Goal: Task Accomplishment & Management: Manage account settings

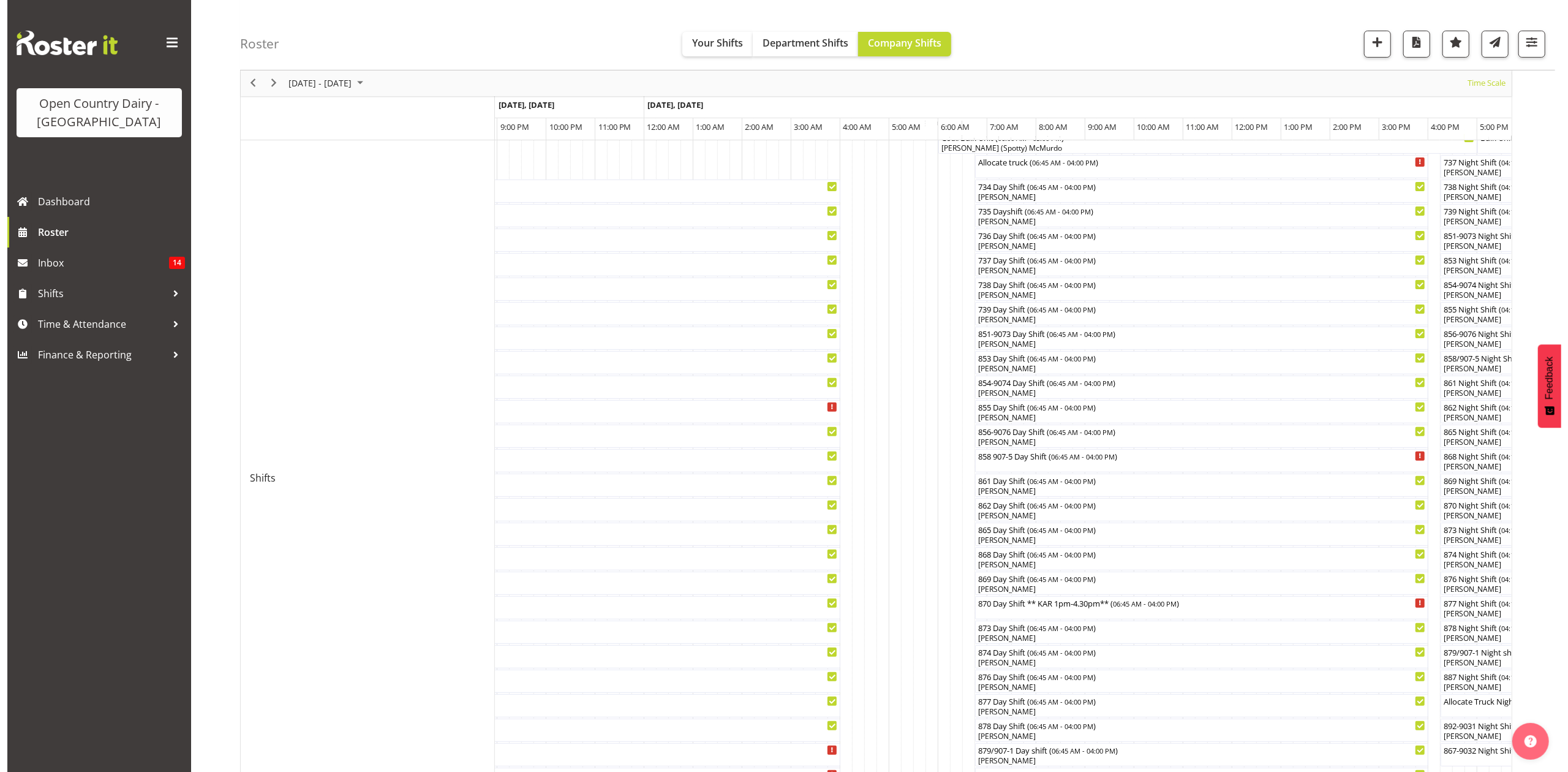
scroll to position [135, 0]
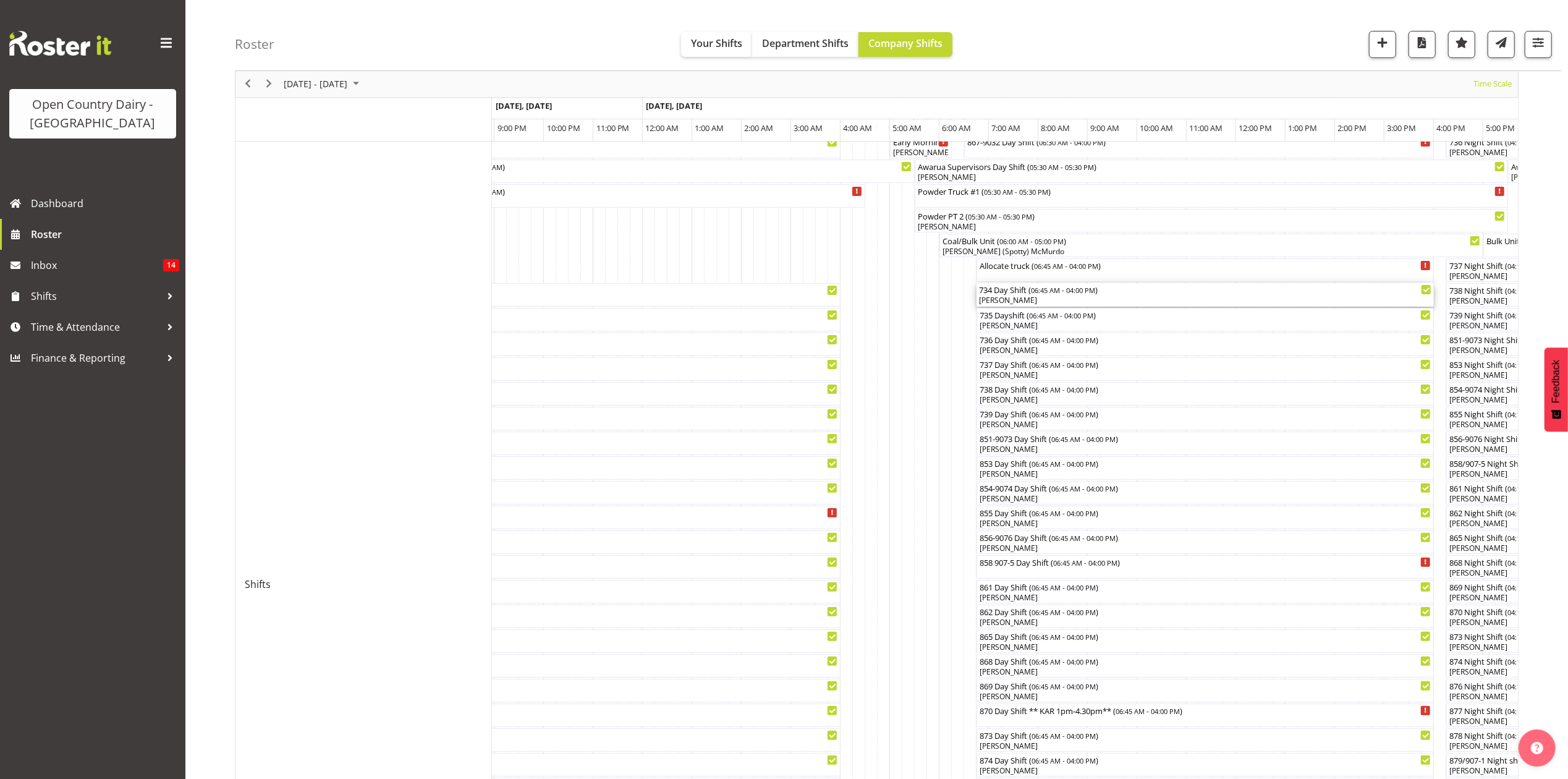
click at [1013, 294] on div "734 Day Shift ( 06:45 AM - 04:00 PM )" at bounding box center [1205, 289] width 452 height 12
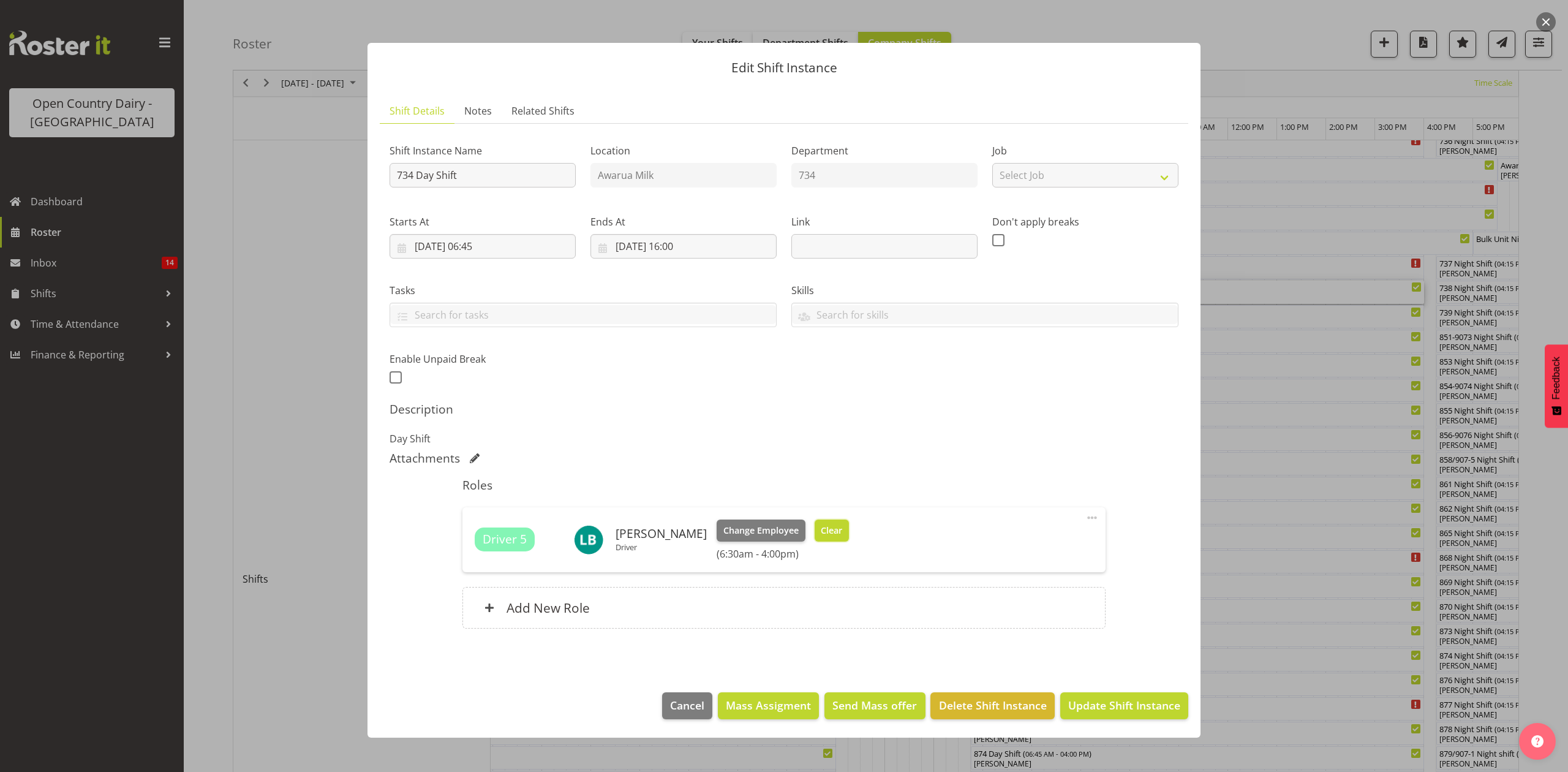
click at [823, 532] on span "Clear" at bounding box center [832, 531] width 21 height 14
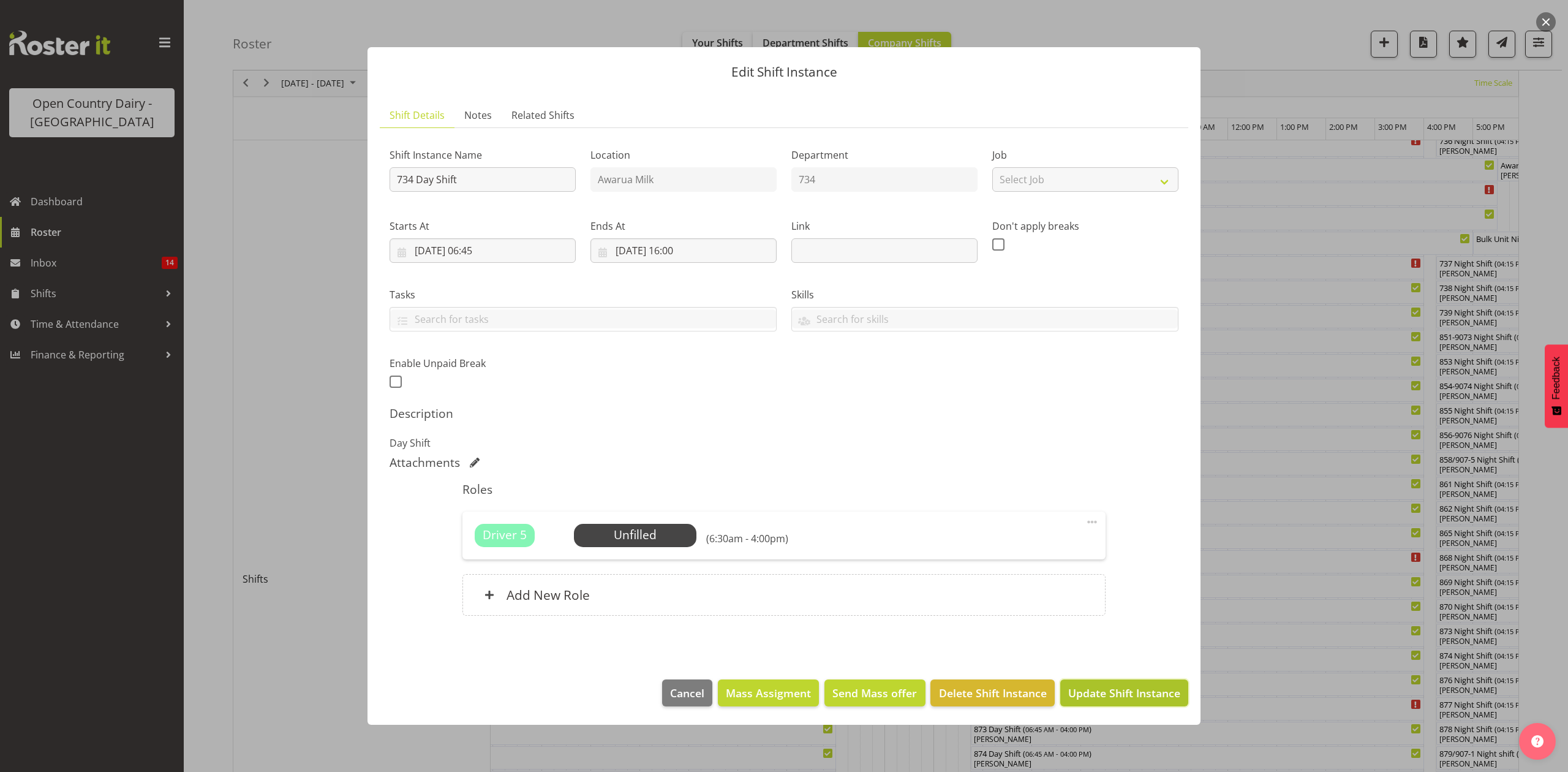
click at [1097, 694] on span "Update Shift Instance" at bounding box center [1124, 693] width 112 height 16
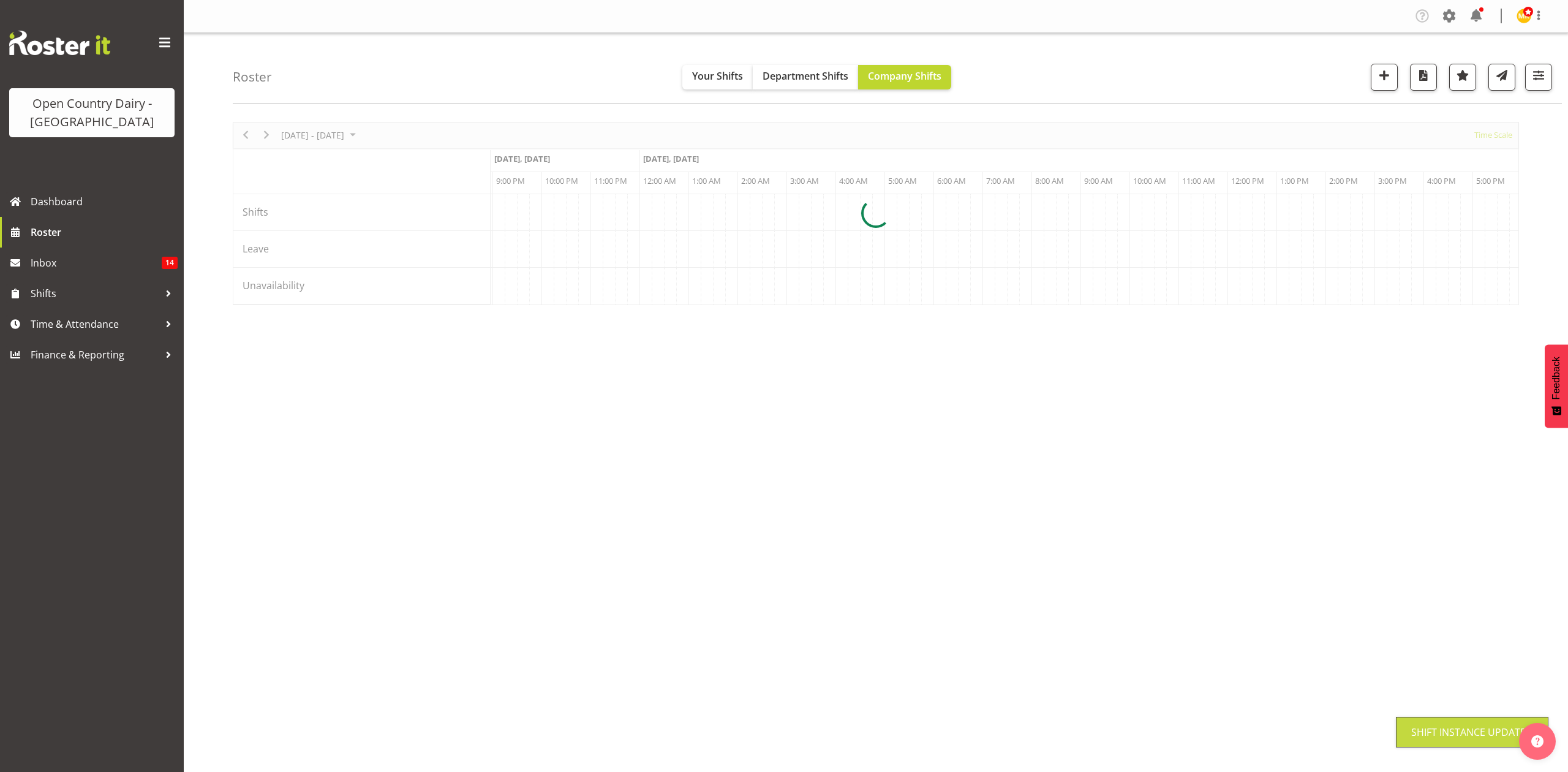
scroll to position [0, 0]
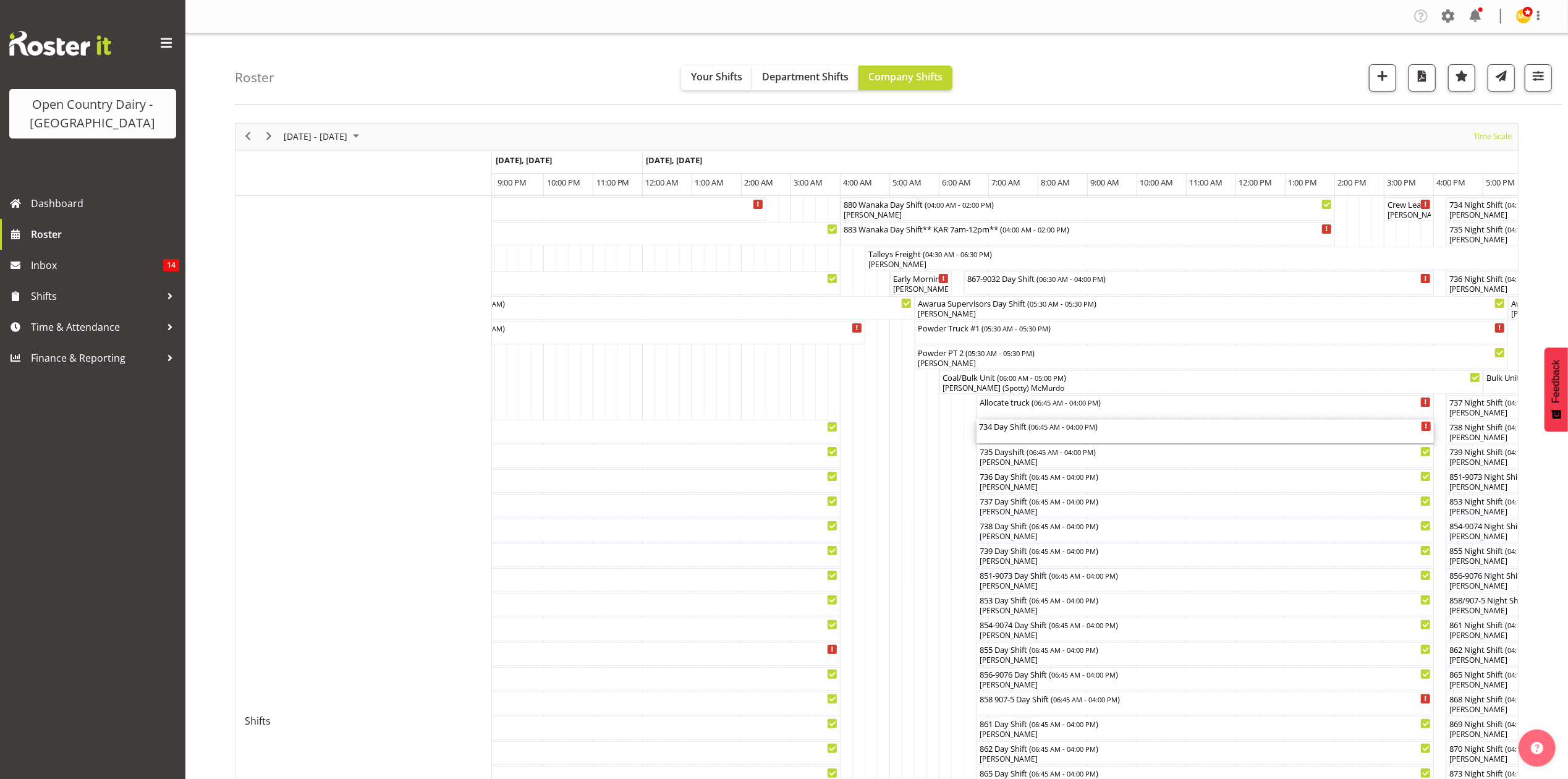
click at [1012, 434] on div "734 Day Shift ( 06:45 AM - 04:00 PM )" at bounding box center [1205, 431] width 452 height 24
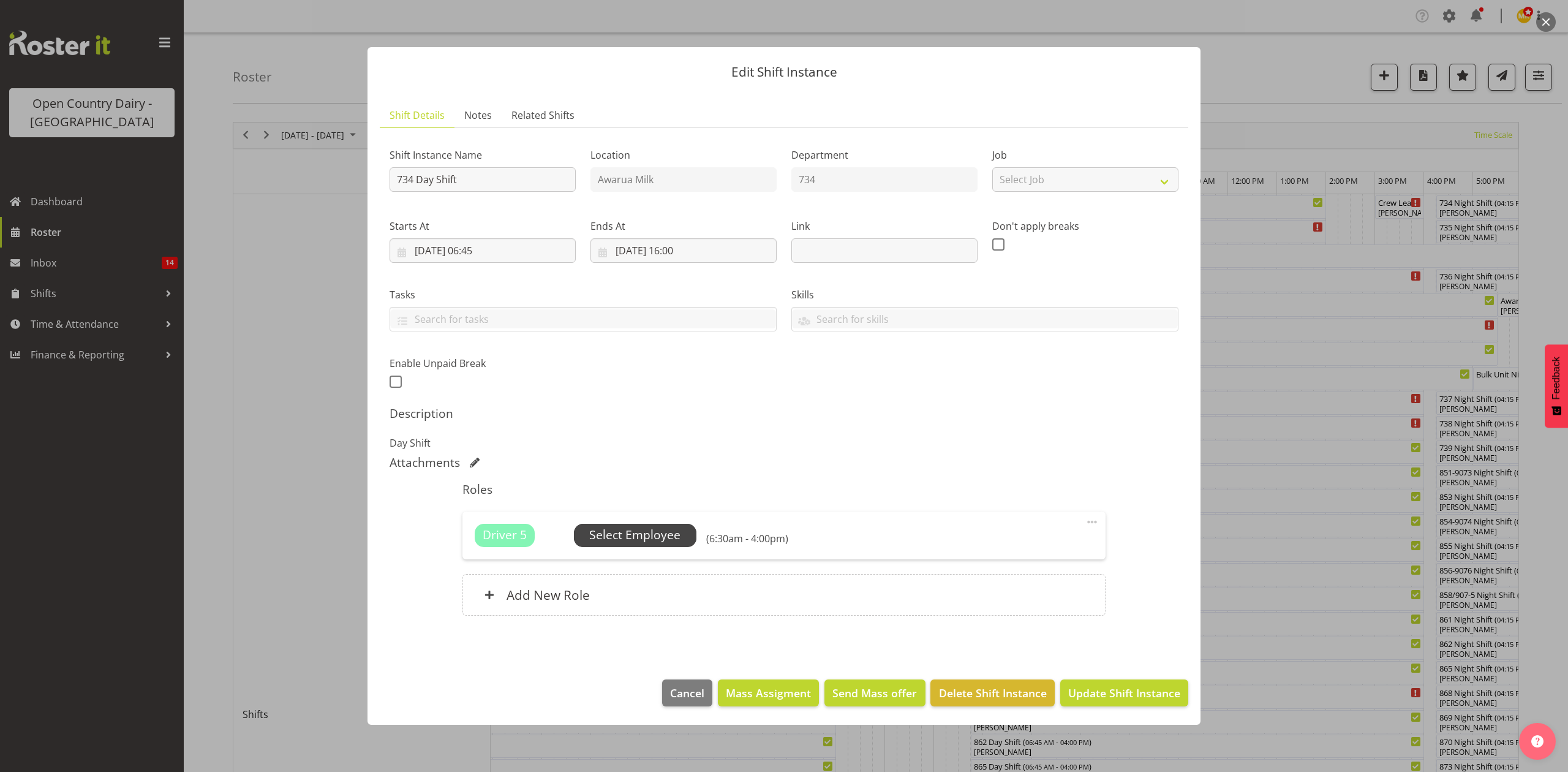
click at [652, 533] on span "Select Employee" at bounding box center [634, 535] width 91 height 18
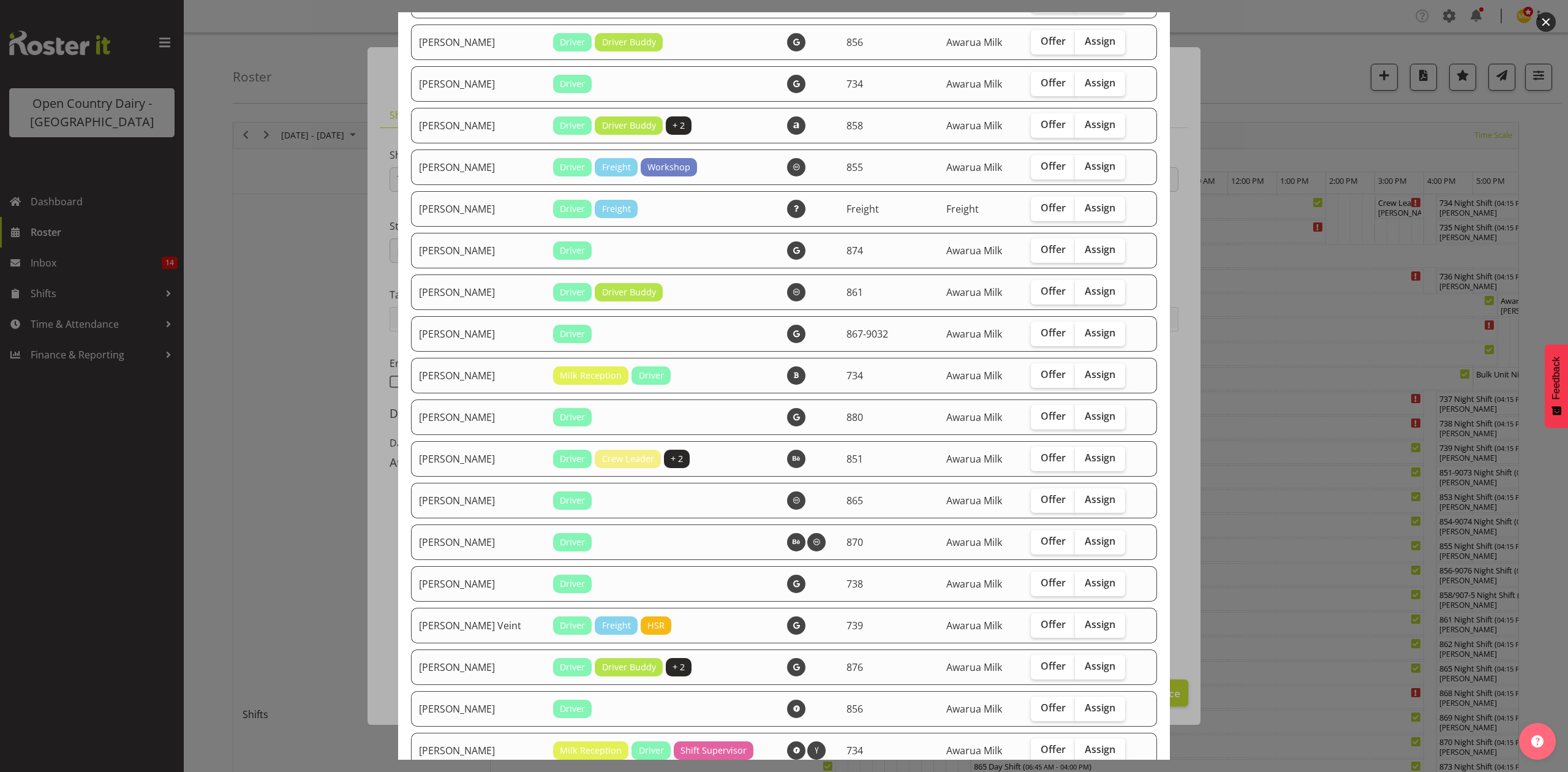
scroll to position [827, 0]
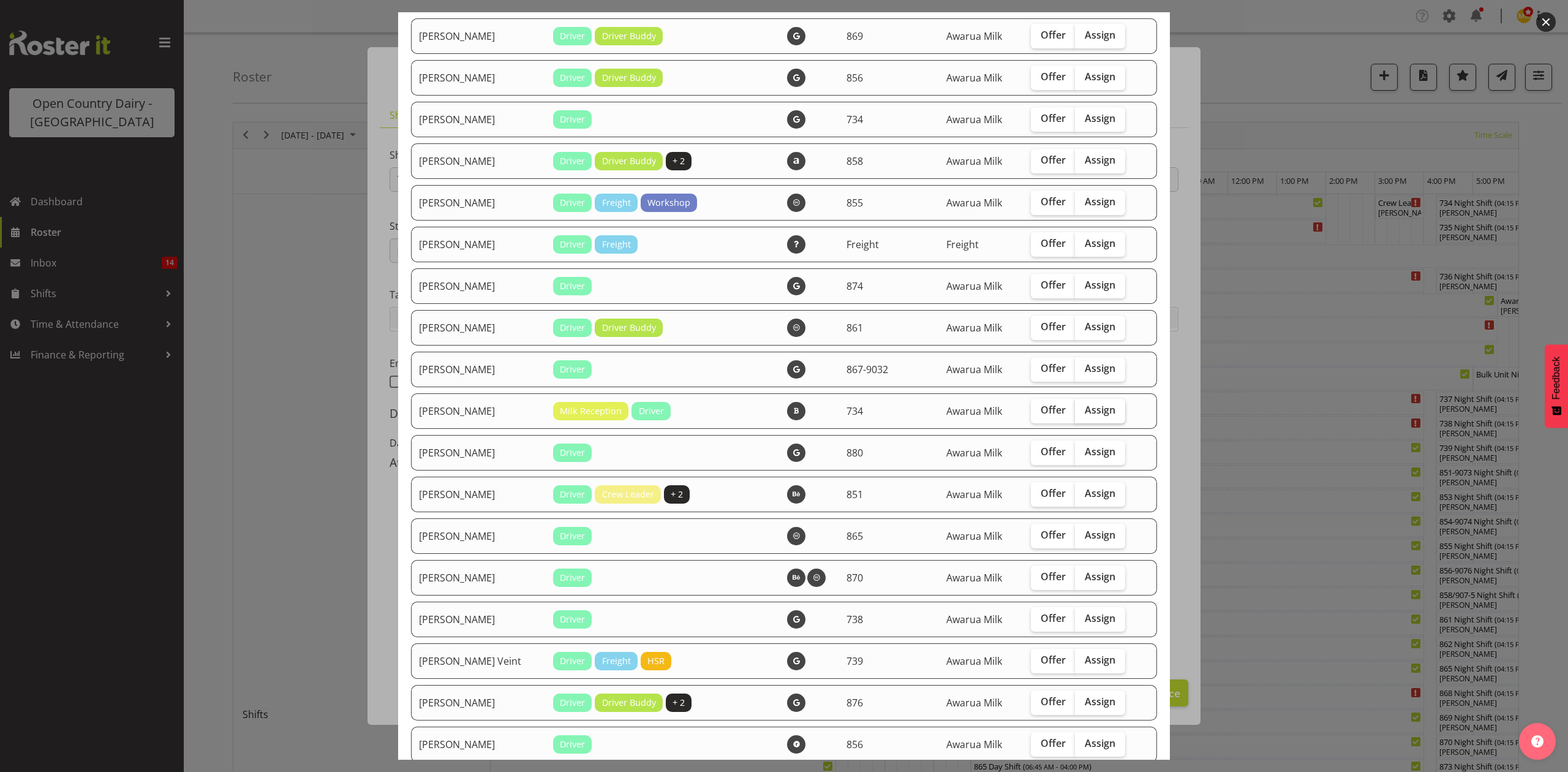
click at [1085, 407] on span "Assign" at bounding box center [1100, 410] width 31 height 12
click at [1080, 407] on input "Assign" at bounding box center [1079, 410] width 8 height 8
checkbox input "true"
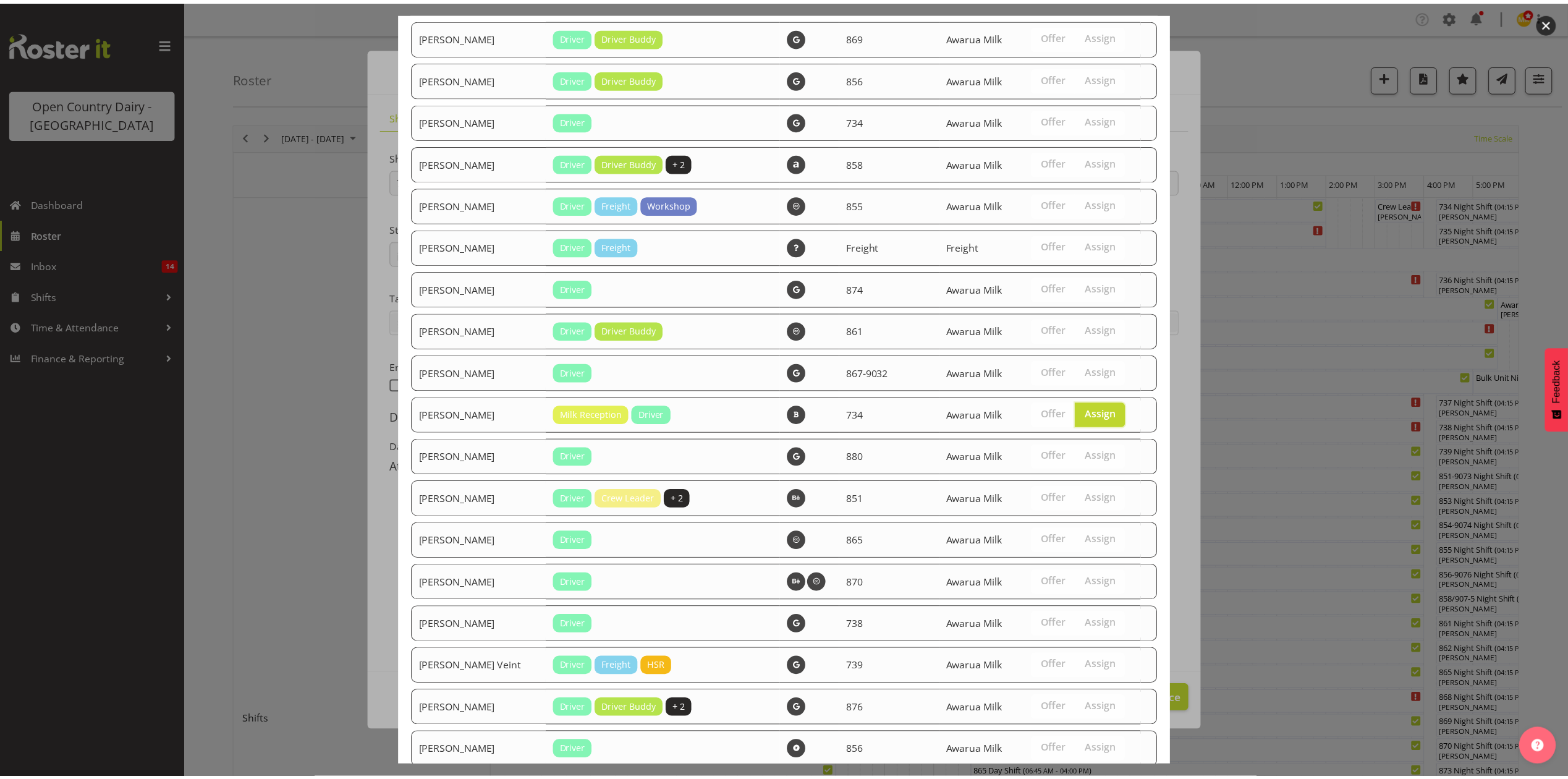
scroll to position [1082, 0]
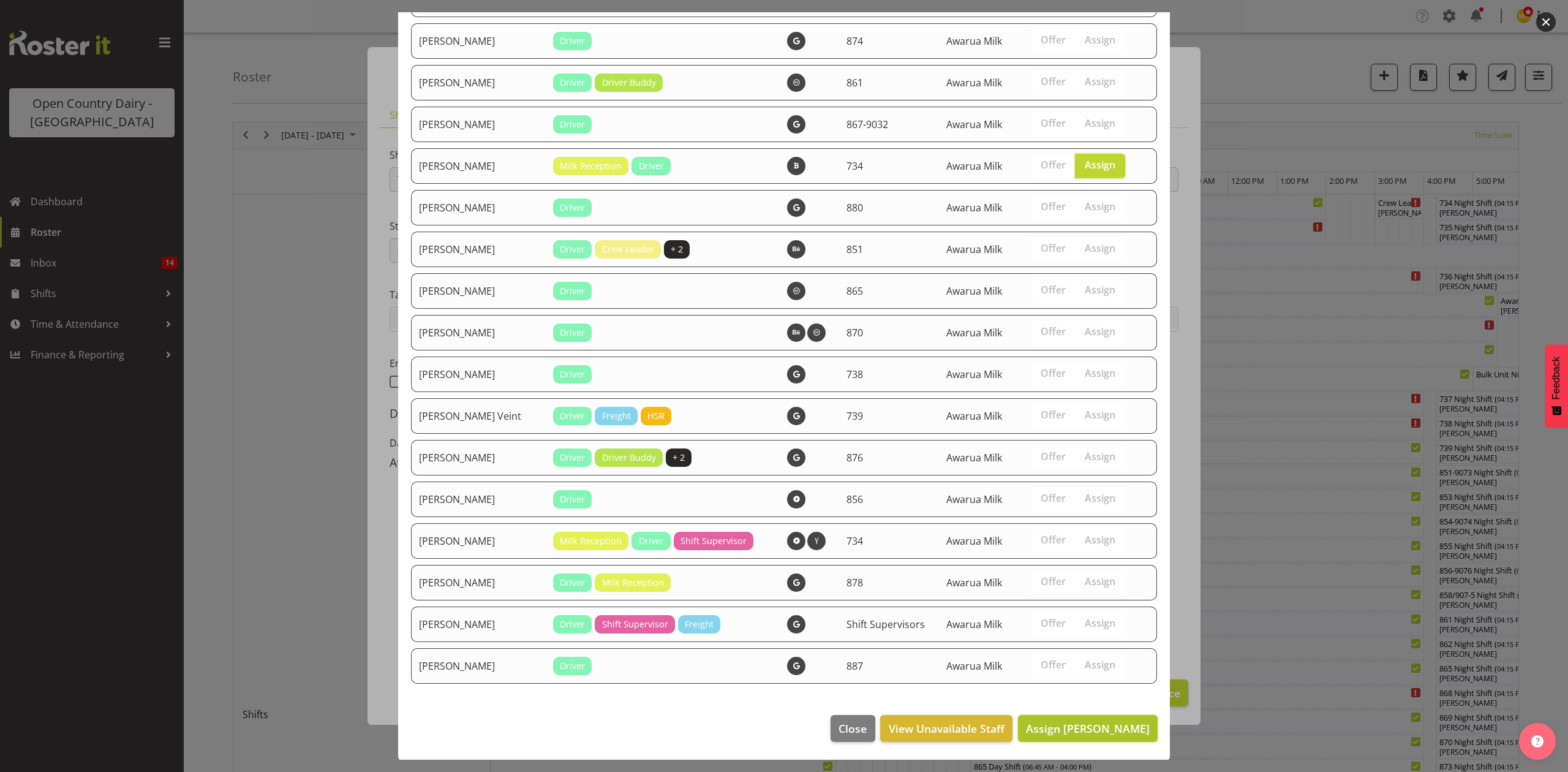
click at [1071, 727] on span "Assign [PERSON_NAME]" at bounding box center [1088, 728] width 124 height 15
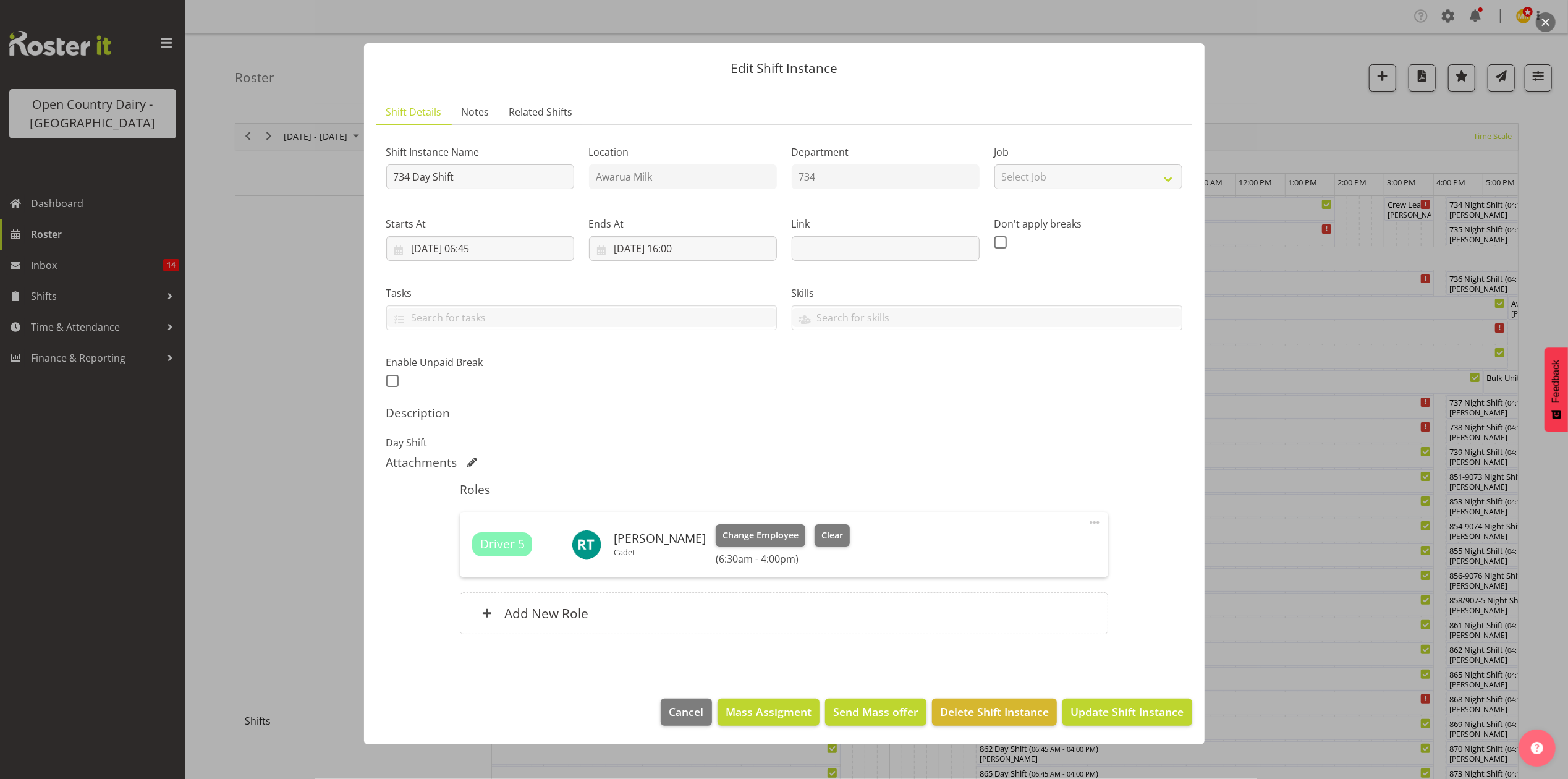
scroll to position [412, 0]
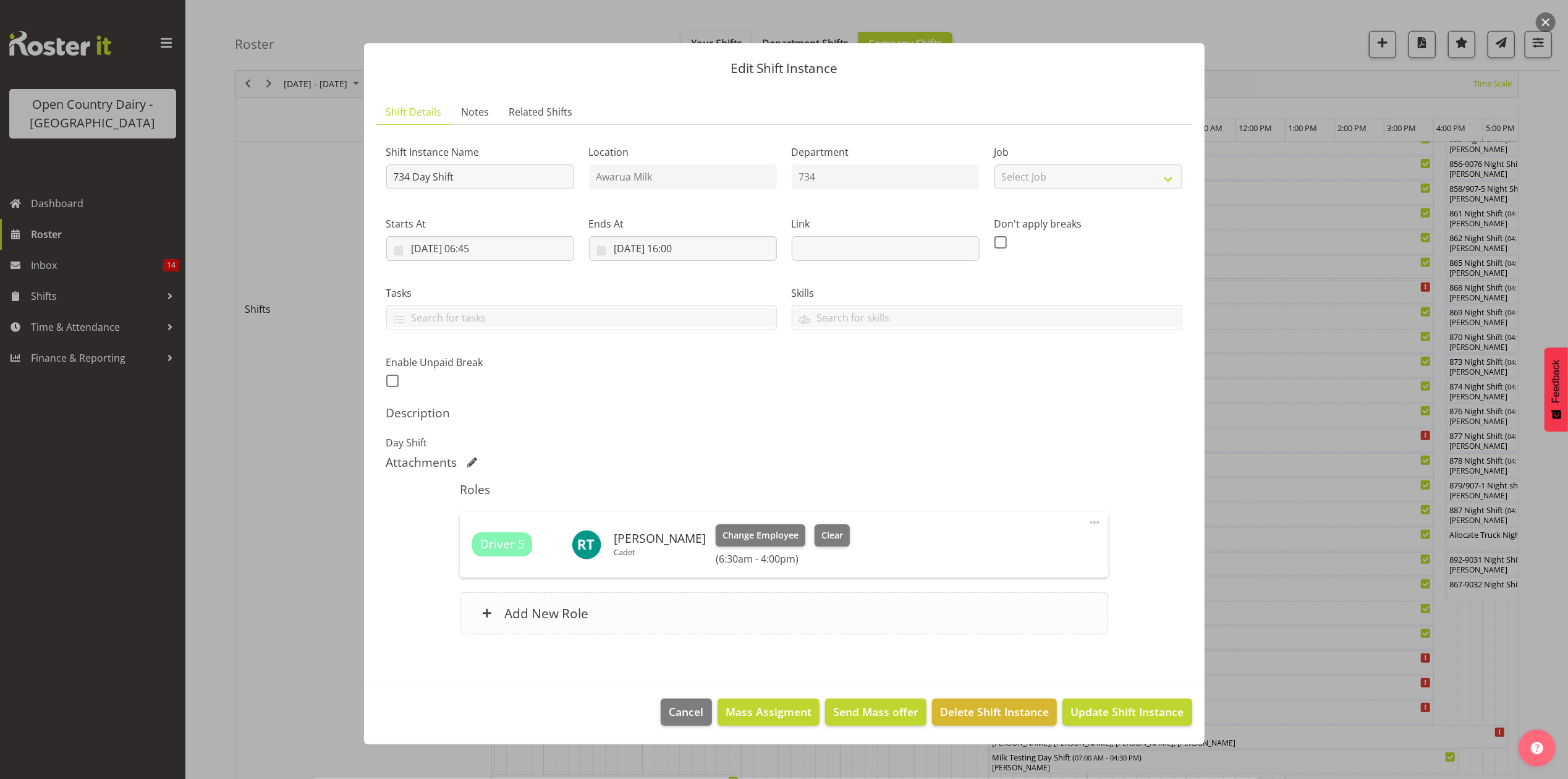
click at [540, 603] on div "Add New Role" at bounding box center [784, 614] width 649 height 42
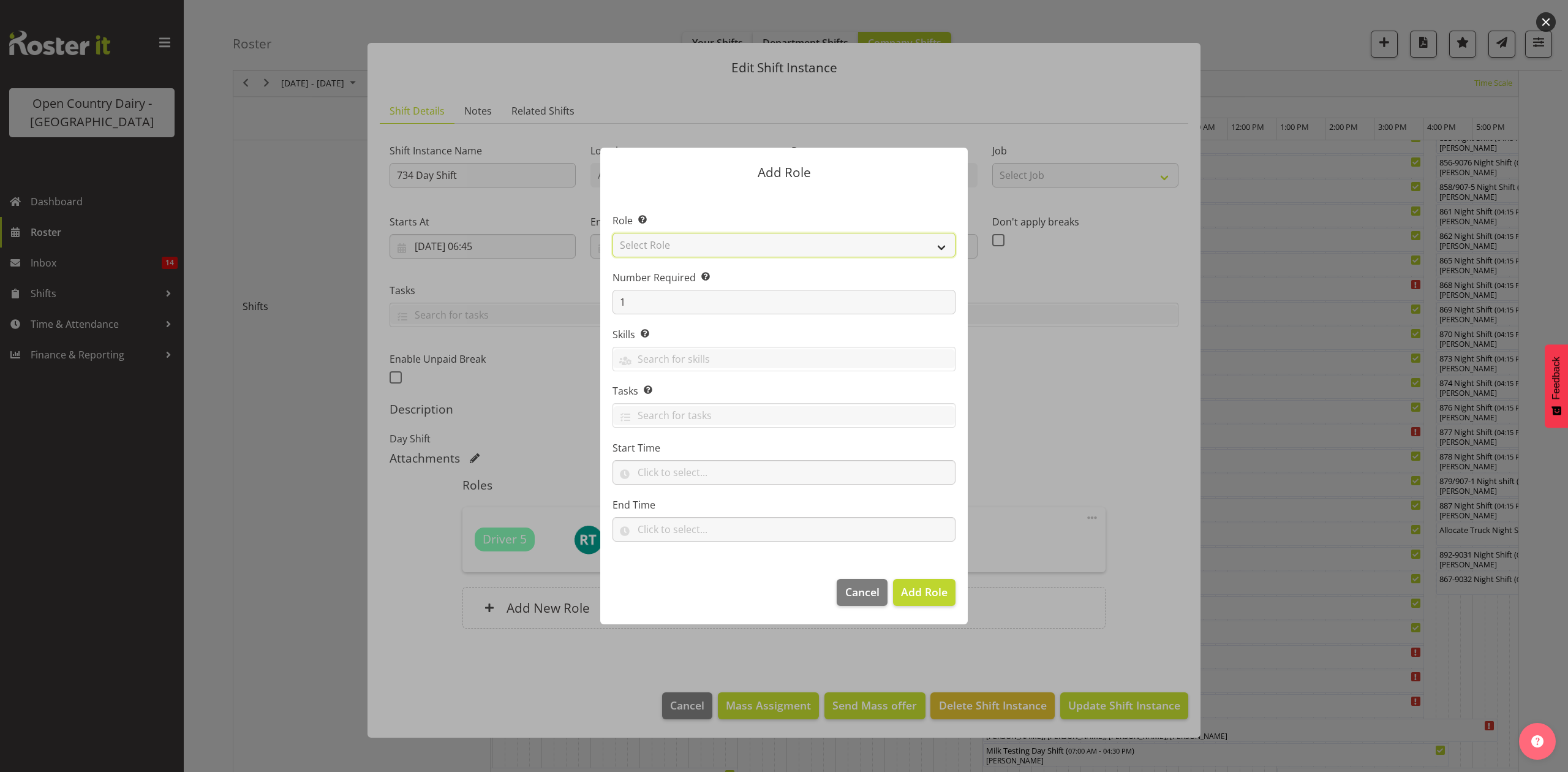
click at [641, 251] on select "Select Role Crew Leader Driver Driver Assessor Dayshift Driver Assessor Nightsh…" at bounding box center [784, 245] width 343 height 24
select select "1437"
click at [613, 233] on select "Select Role Crew Leader Driver Driver Assessor Dayshift Driver Assessor Nightsh…" at bounding box center [784, 245] width 343 height 24
click at [909, 586] on span "Add Role" at bounding box center [924, 592] width 47 height 15
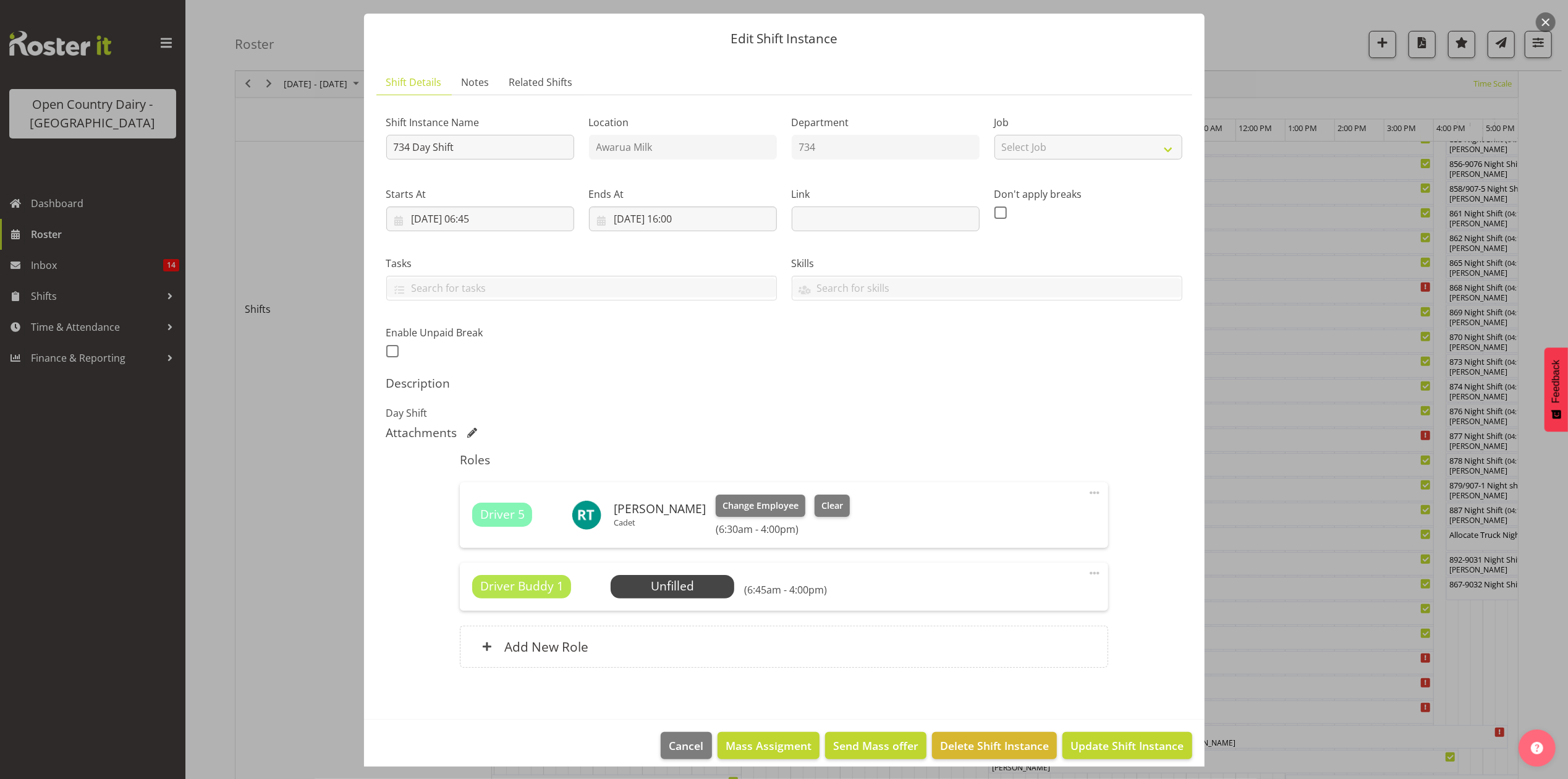
scroll to position [42, 0]
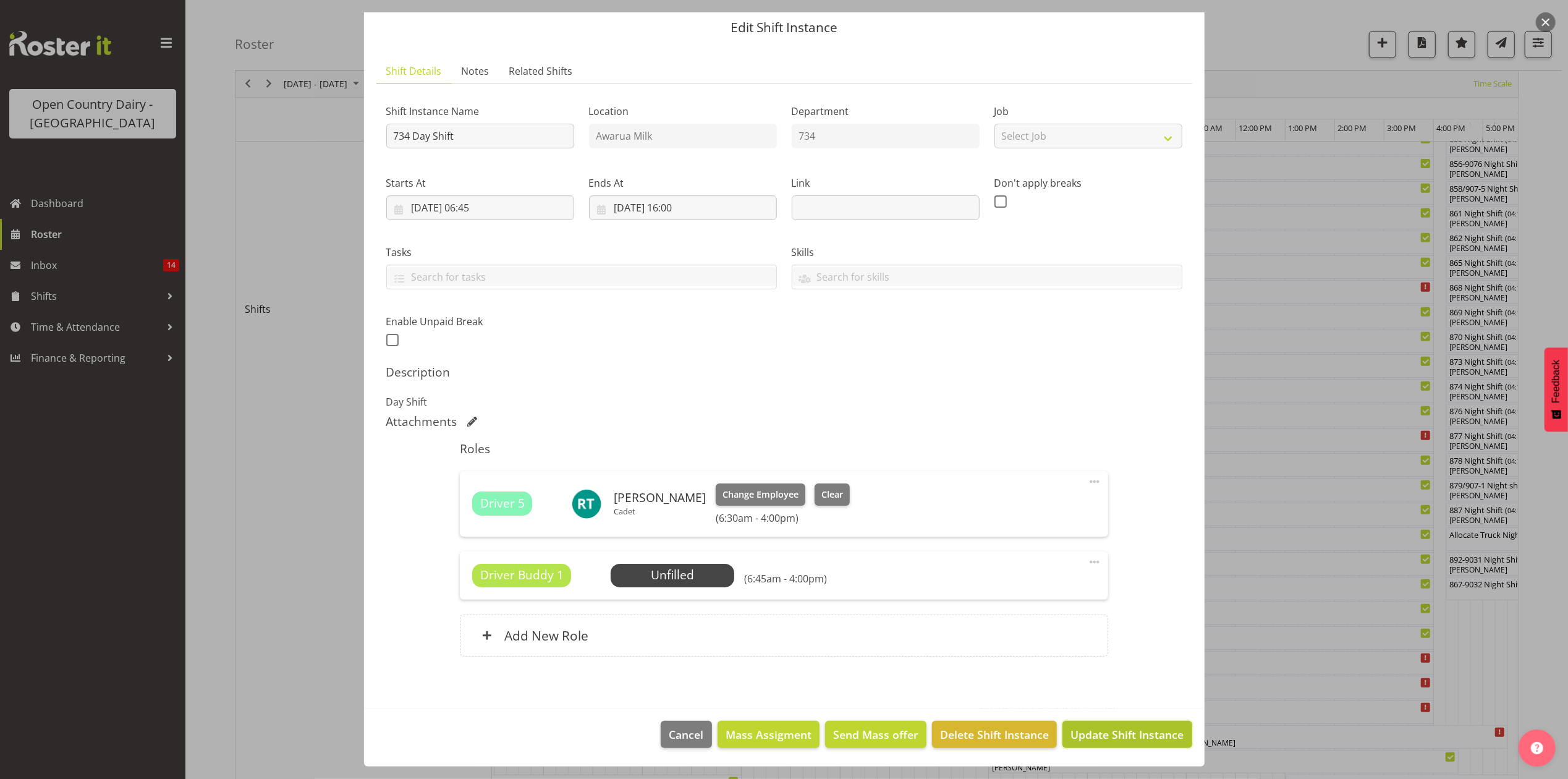
click at [1086, 738] on span "Update Shift Instance" at bounding box center [1127, 734] width 113 height 16
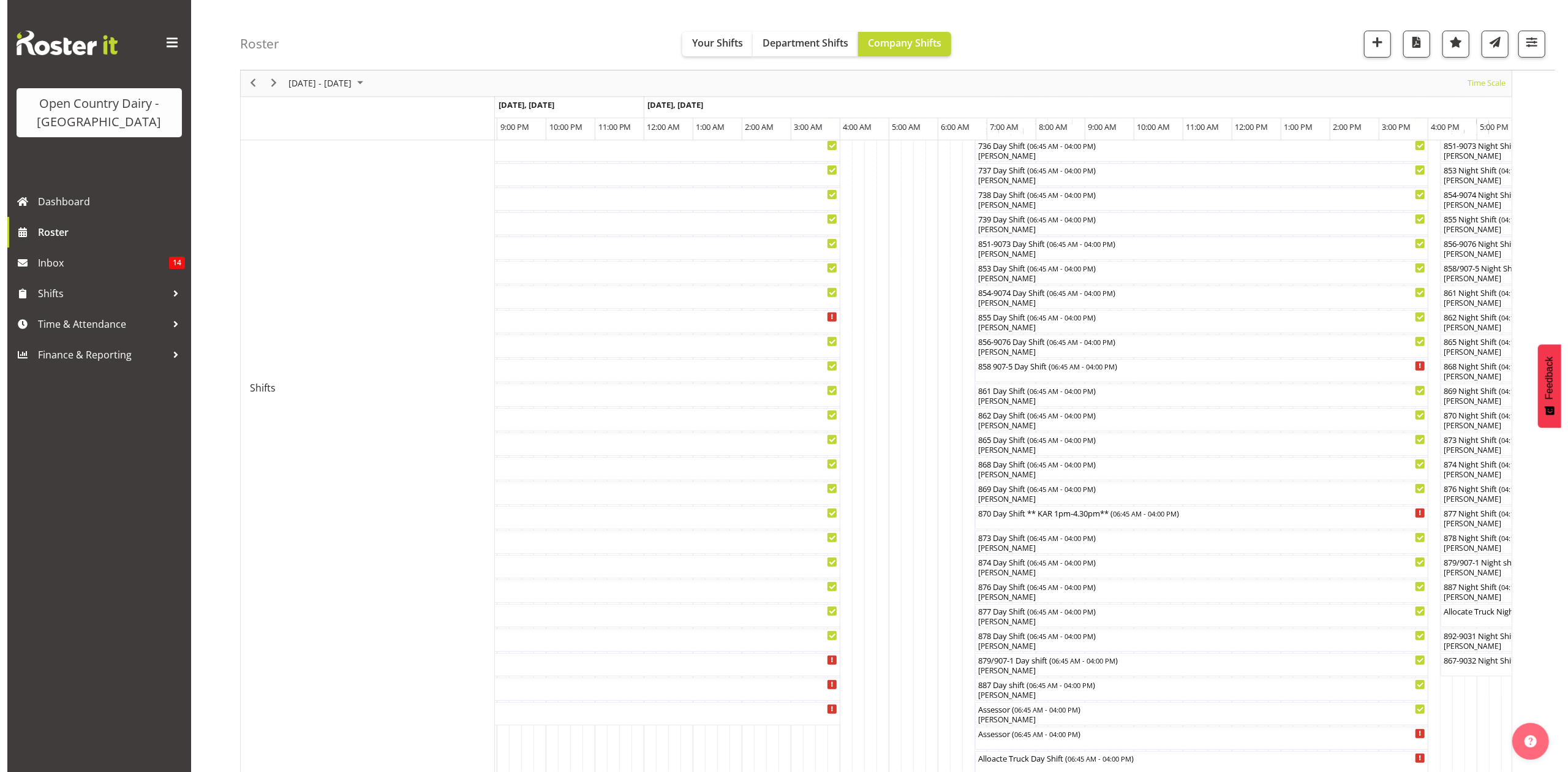
scroll to position [408, 0]
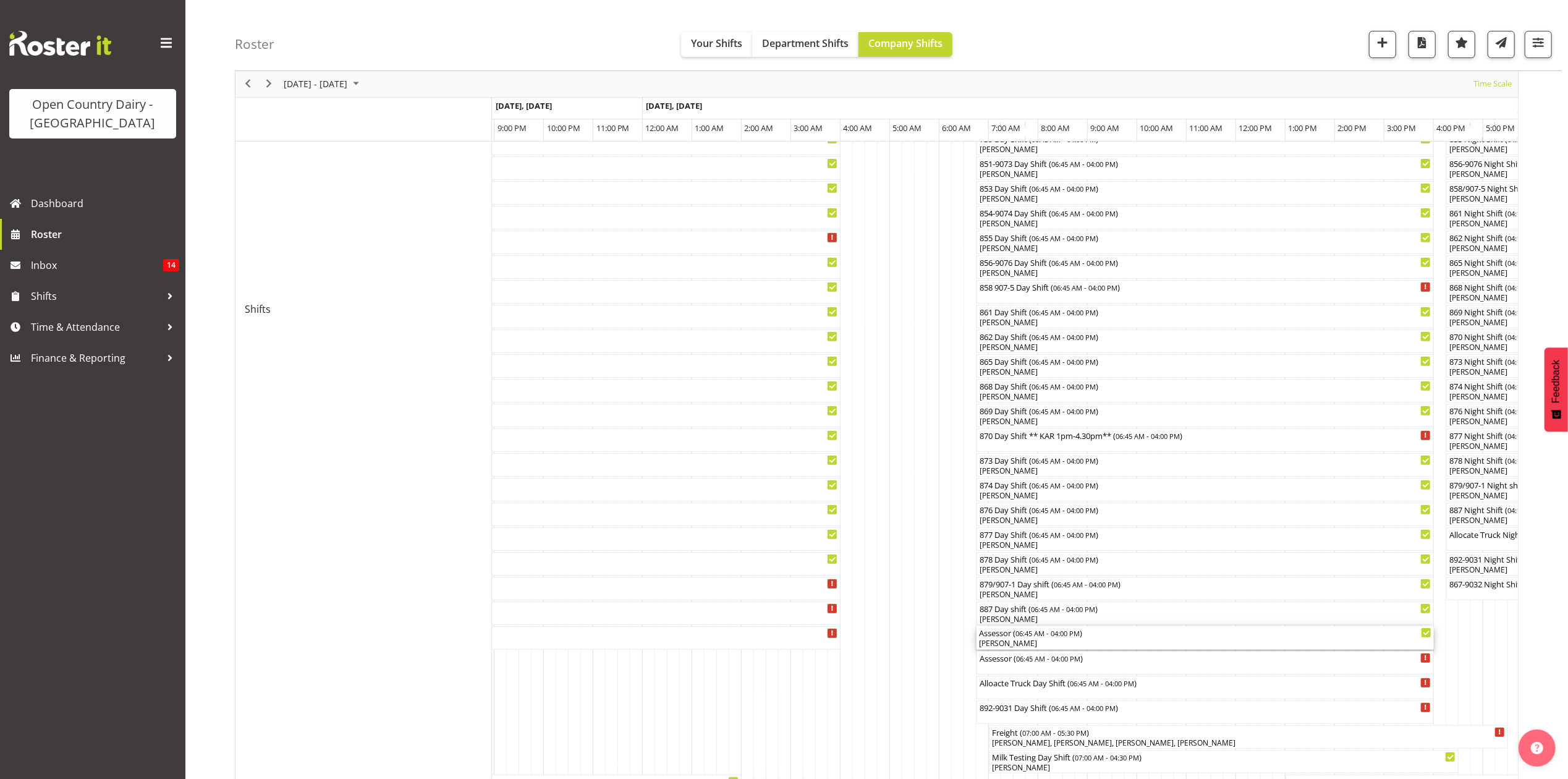
click at [1004, 637] on div "Assessor ( 06:45 AM - 04:00 PM )" at bounding box center [1205, 632] width 452 height 12
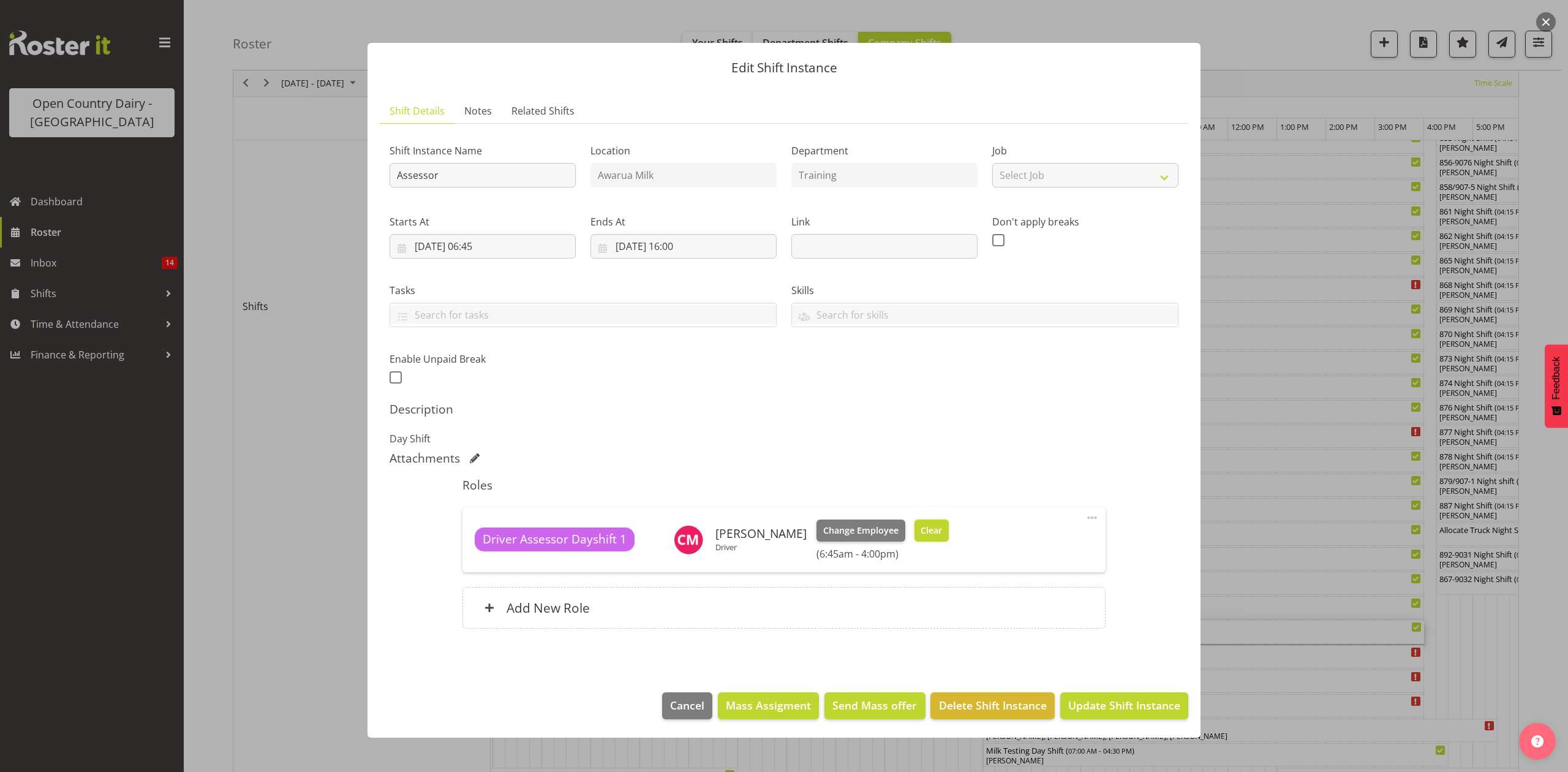
click at [942, 528] on span "Clear" at bounding box center [931, 531] width 21 height 14
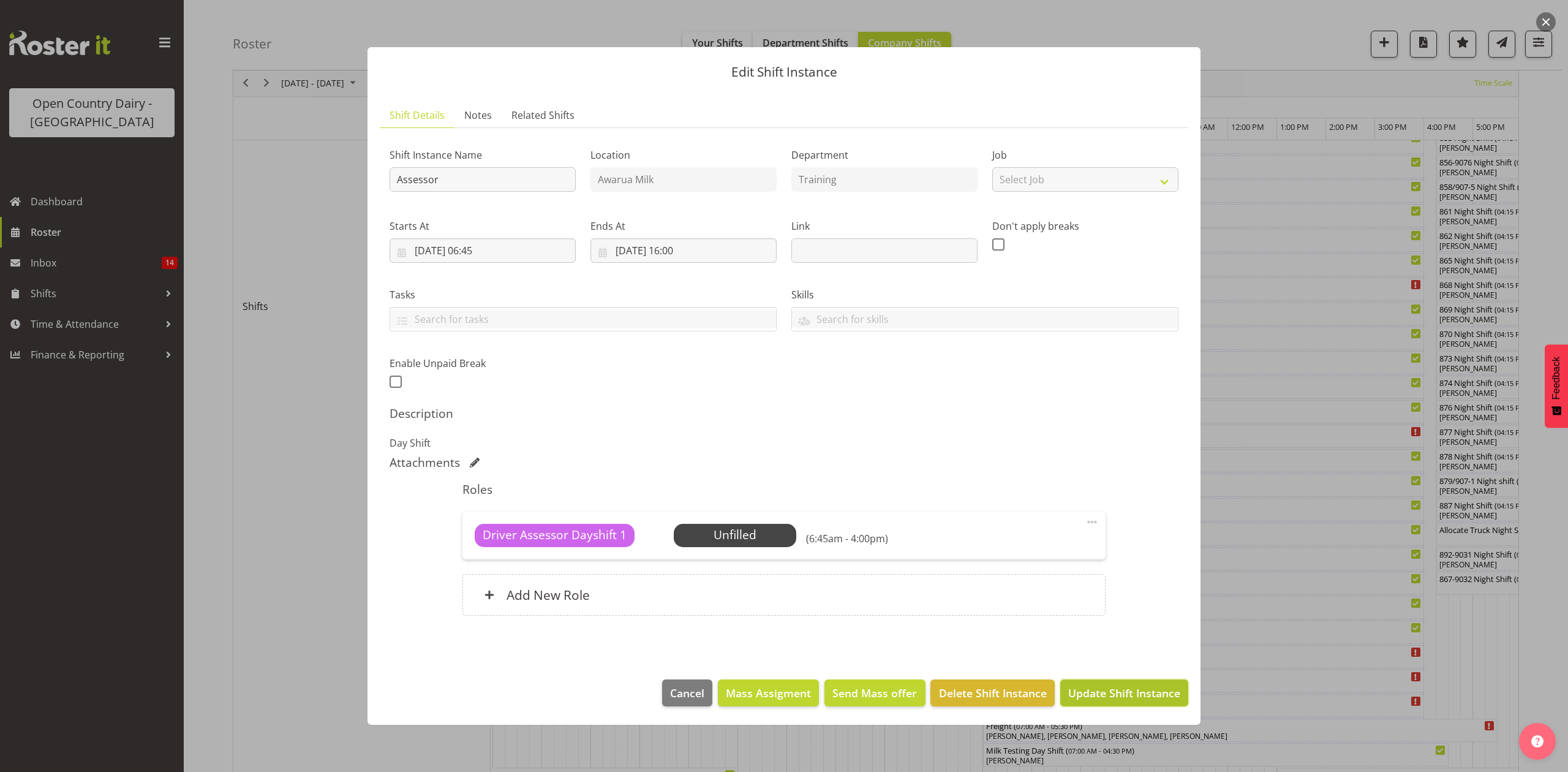
click at [1099, 692] on span "Update Shift Instance" at bounding box center [1124, 693] width 112 height 16
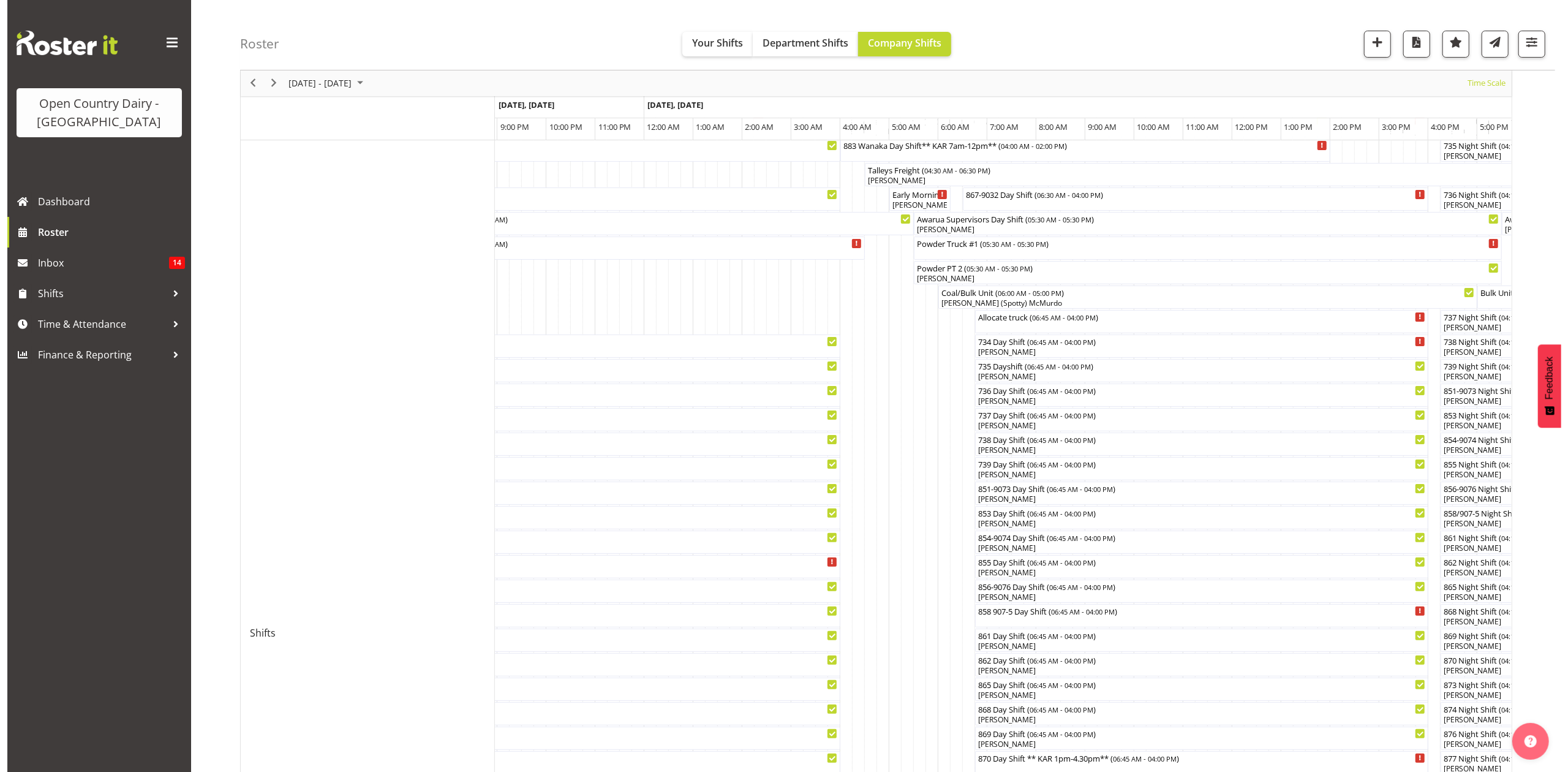
scroll to position [0, 0]
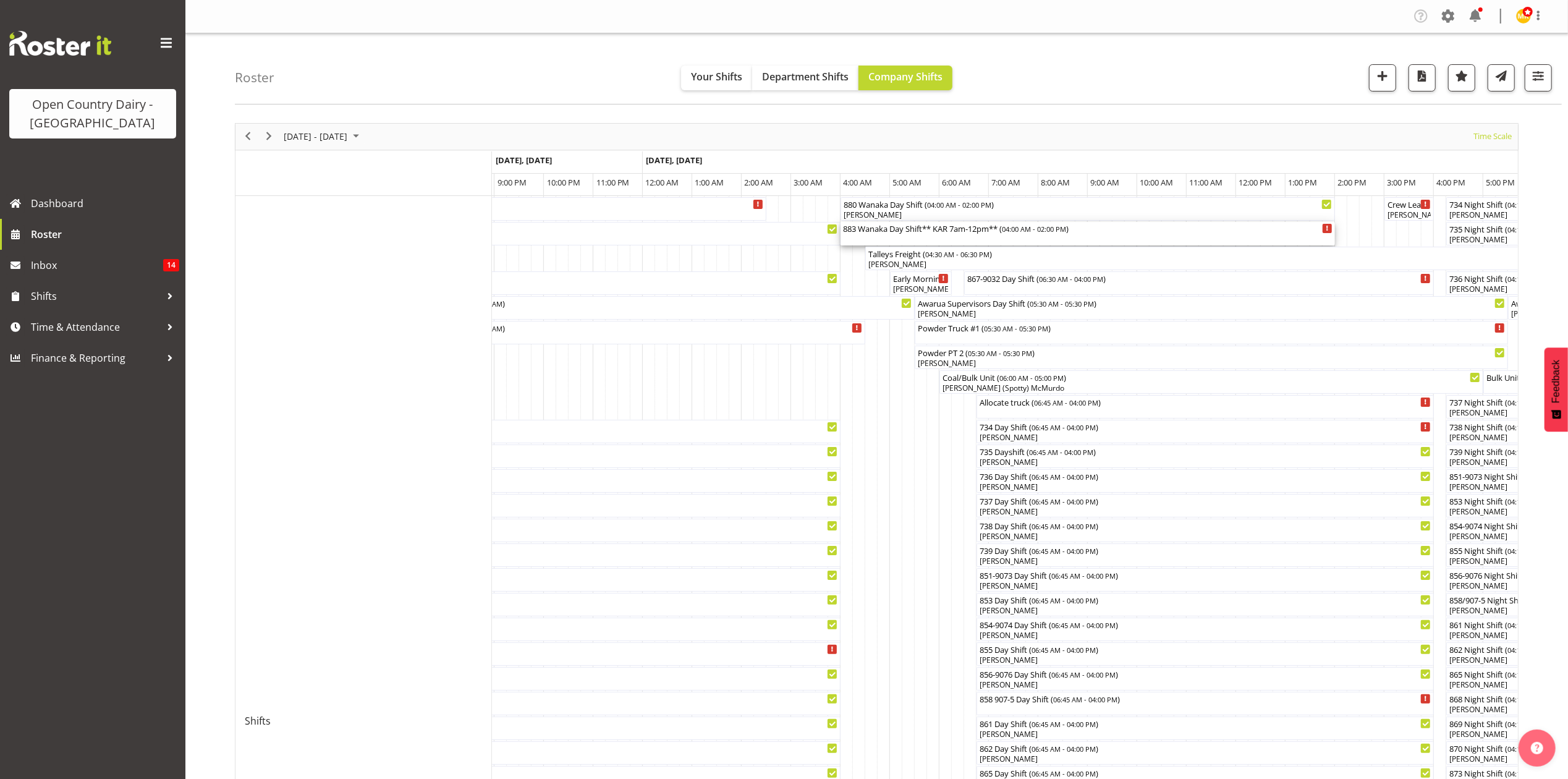
click at [917, 230] on div "883 Wanaka Day Shift** KAR 7am-12pm** ( 04:00 AM - 02:00 PM )" at bounding box center [1088, 228] width 490 height 12
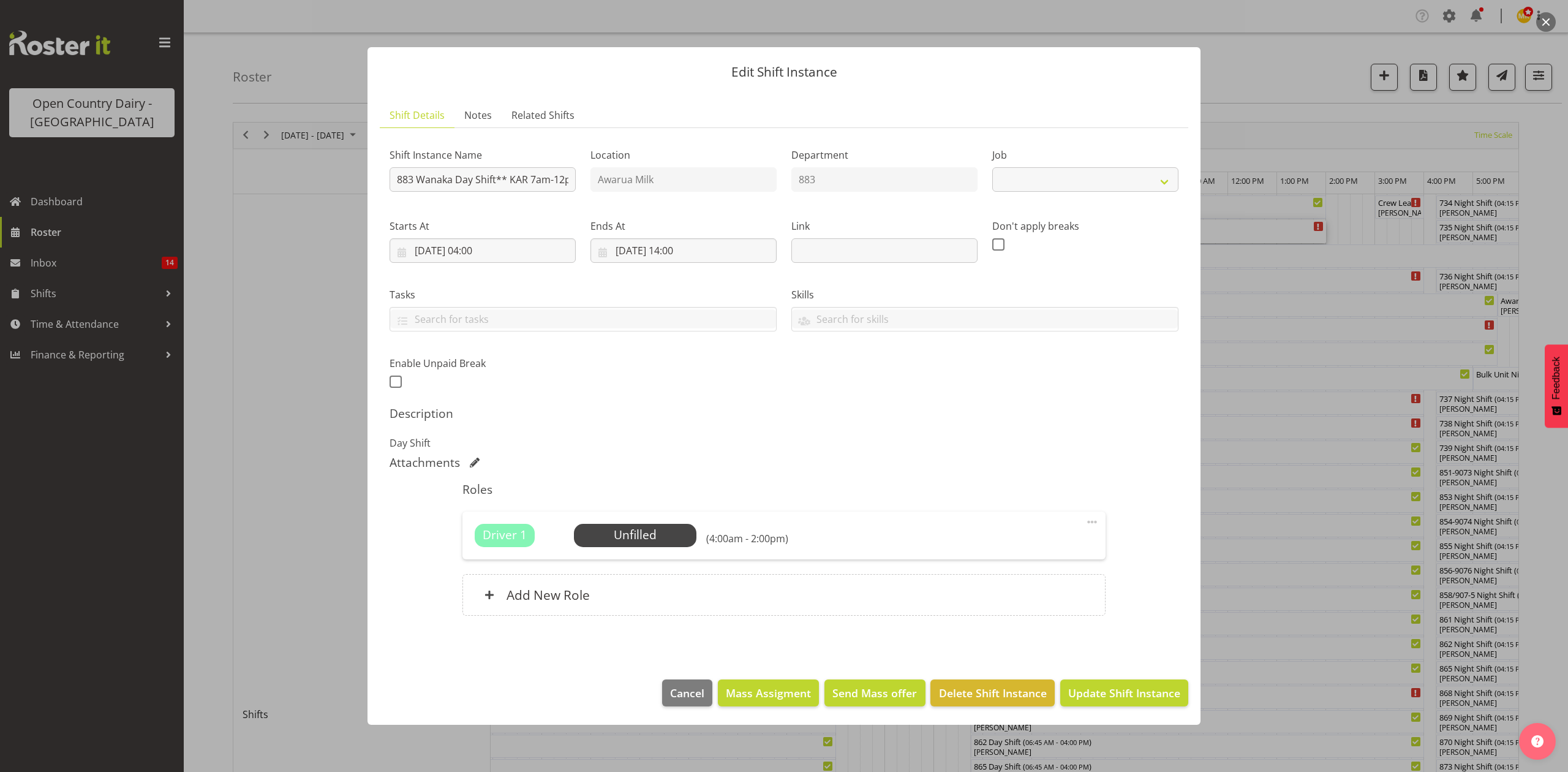
select select "10670"
click at [624, 180] on div "Shift Instance Name 883 Wanaka Day Shift** KAR 7am-12pm** Location Awarua Milk …" at bounding box center [784, 264] width 804 height 269
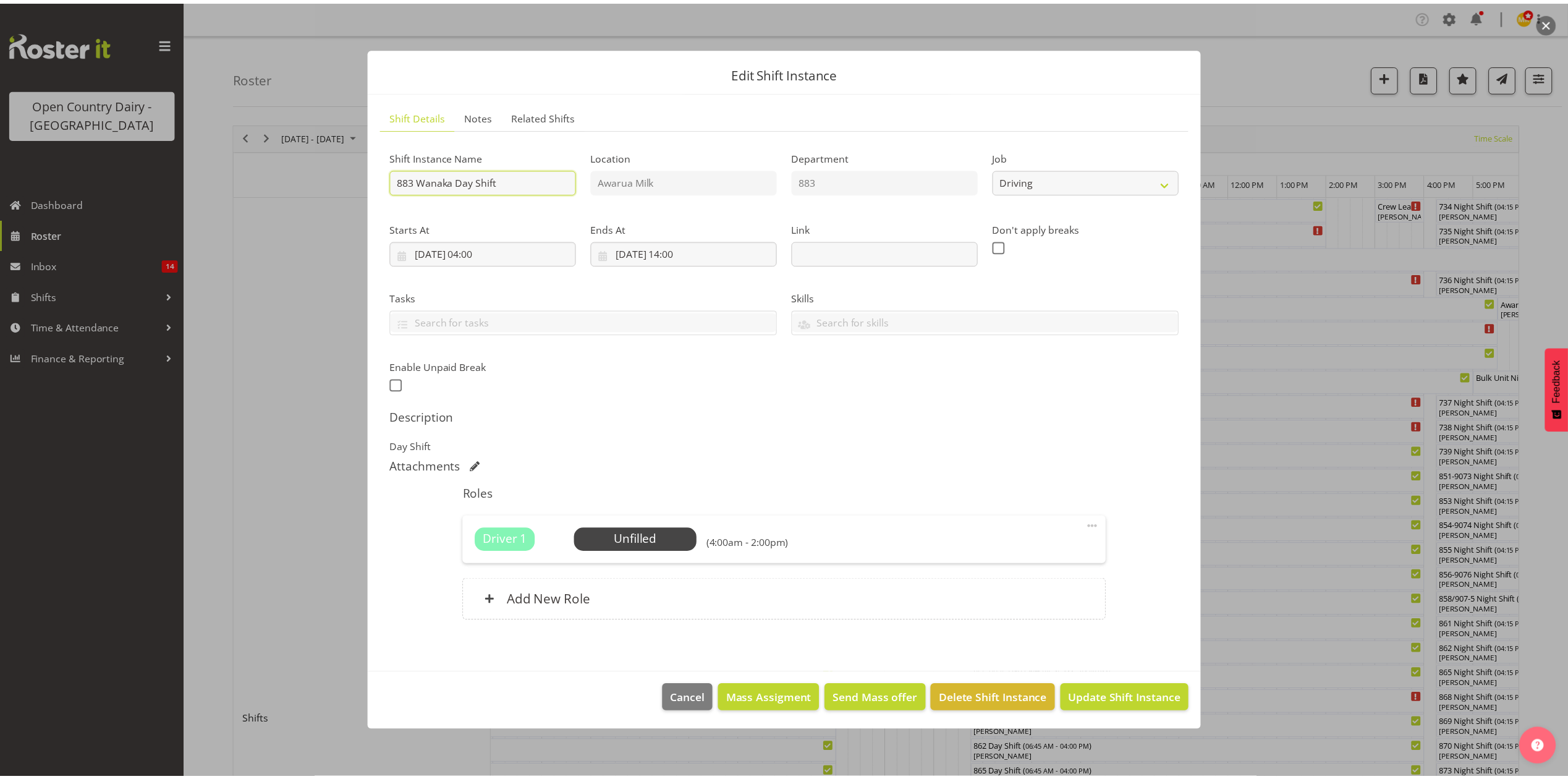
scroll to position [0, 0]
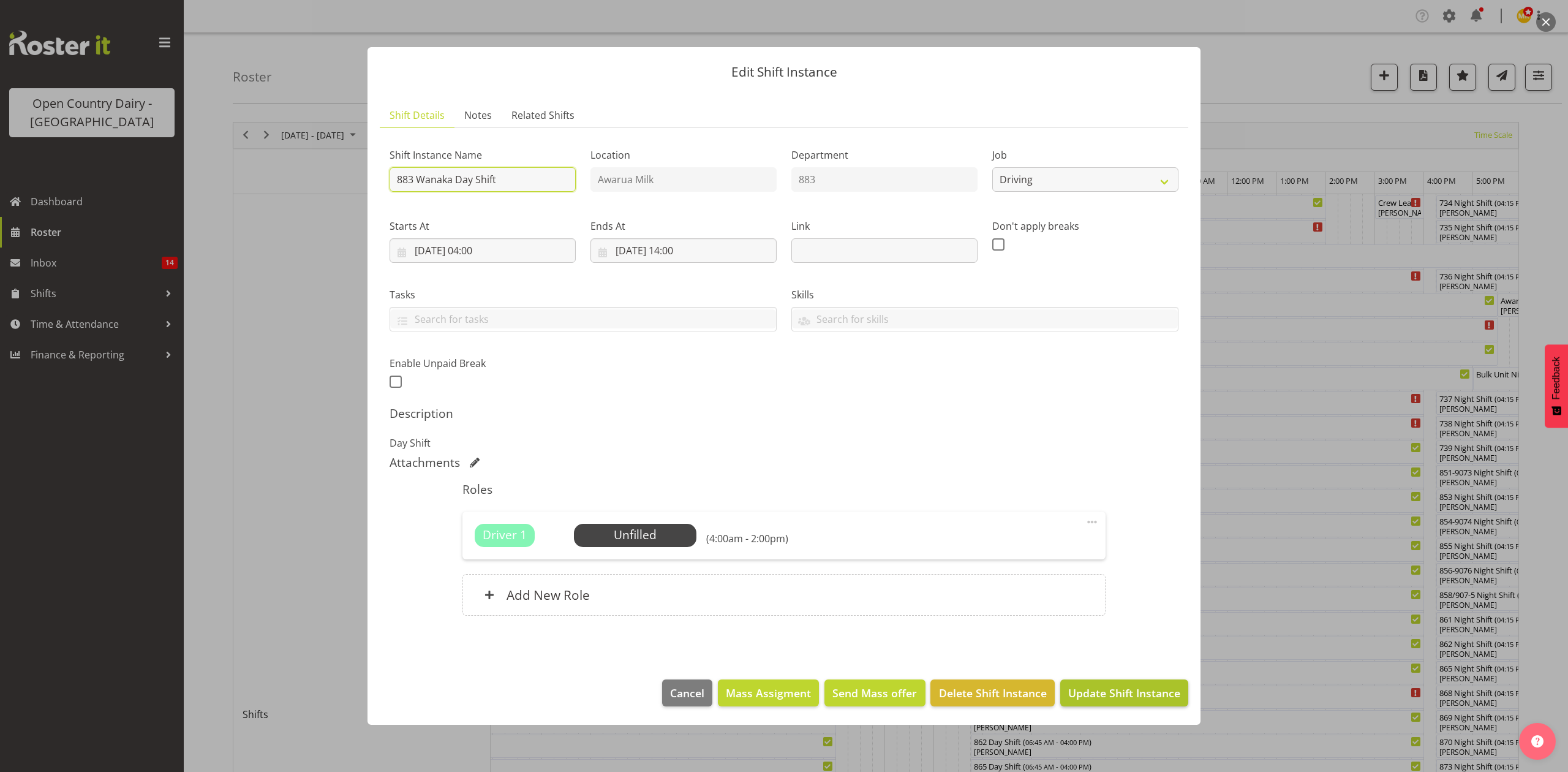
type input "883 Wanaka Day Shift"
click at [1076, 692] on span "Update Shift Instance" at bounding box center [1124, 693] width 112 height 16
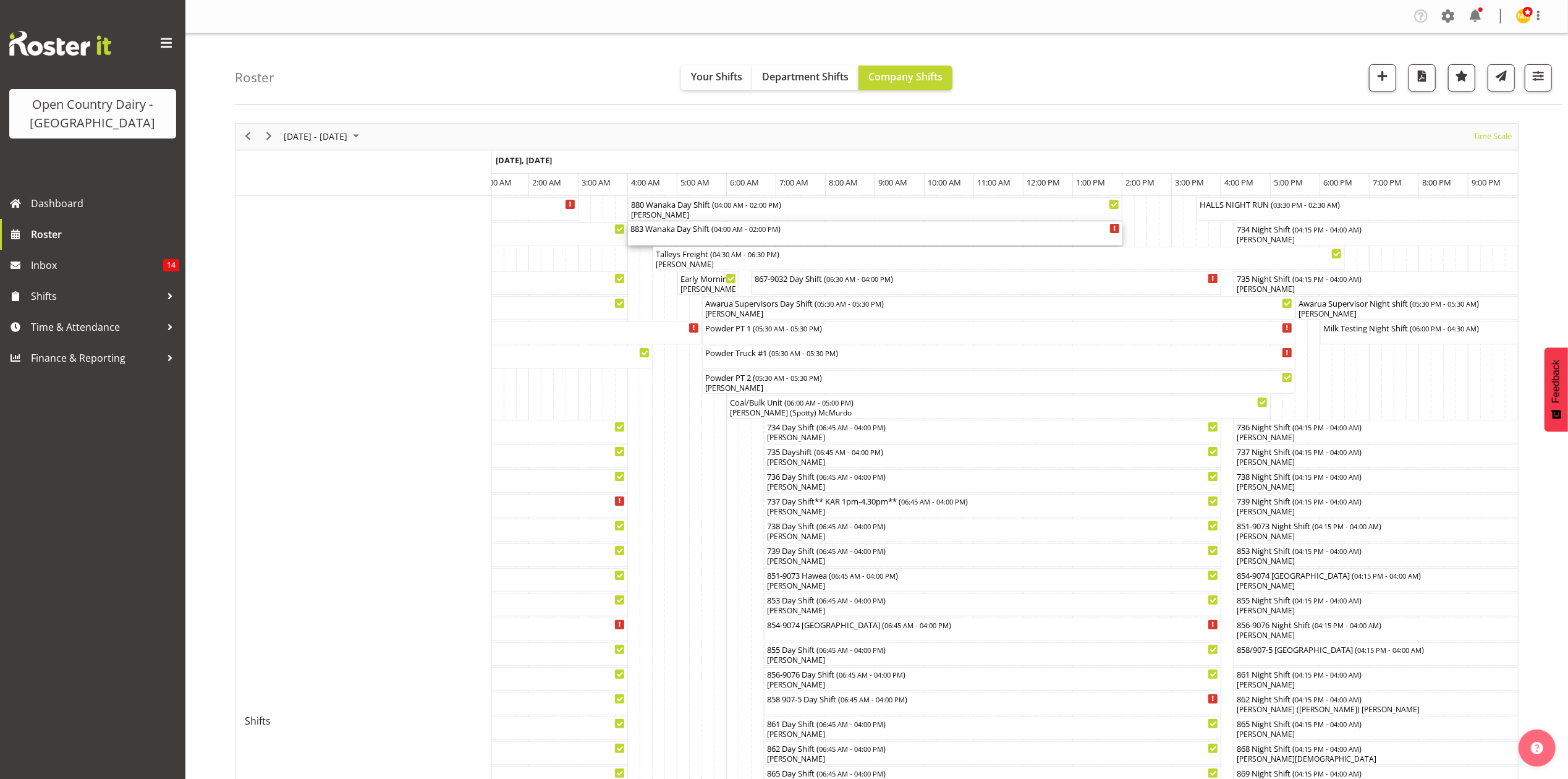
click at [683, 233] on div "883 Wanaka Day Shift ( 04:00 AM - 02:00 PM )" at bounding box center [875, 228] width 490 height 12
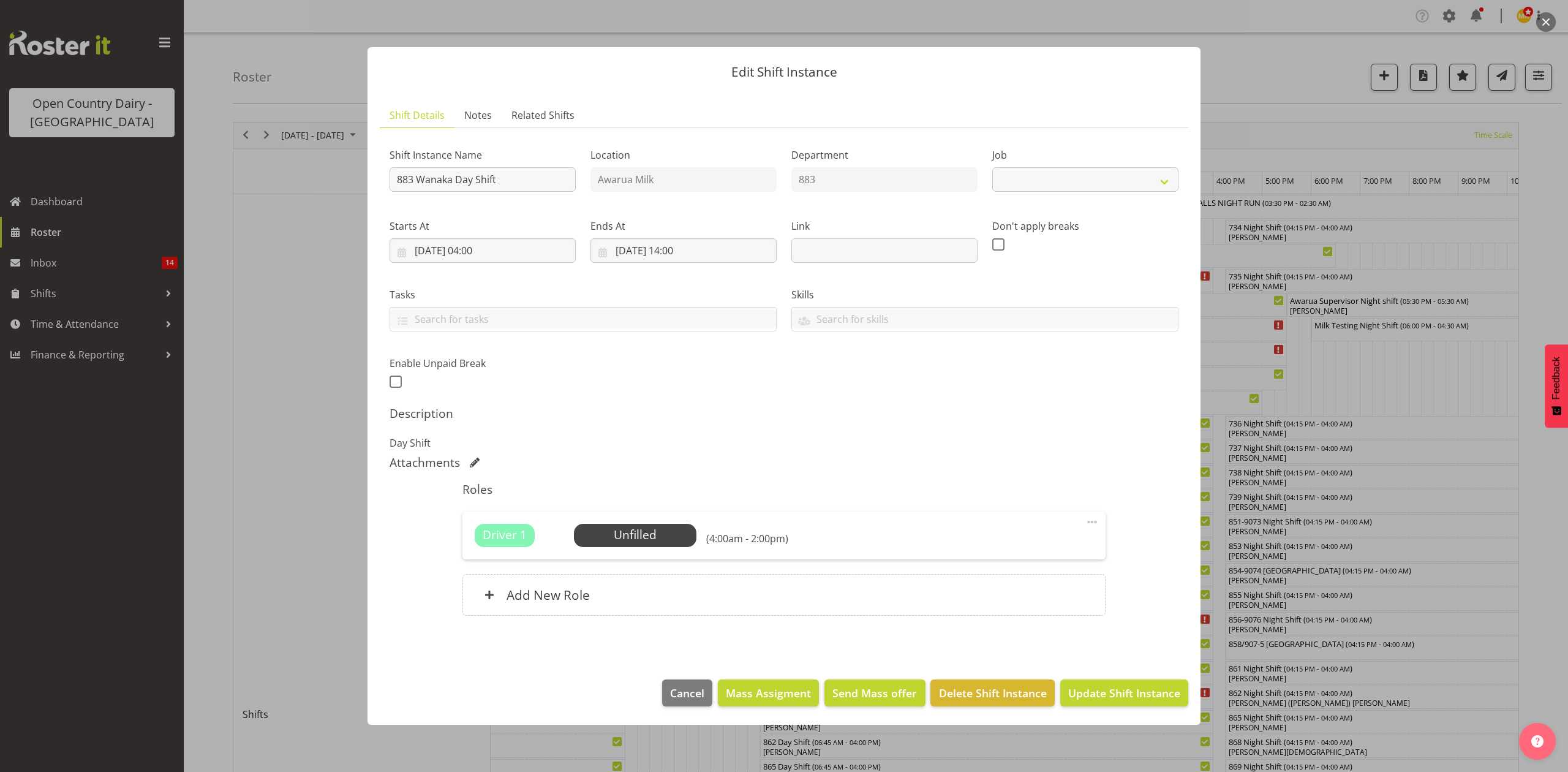
select select "10670"
click at [539, 172] on input "883 Wanaka Day Shift" at bounding box center [483, 180] width 186 height 24
type input "883 Wanaka Day Shift** service**"
click at [1136, 690] on span "Update Shift Instance" at bounding box center [1124, 693] width 112 height 16
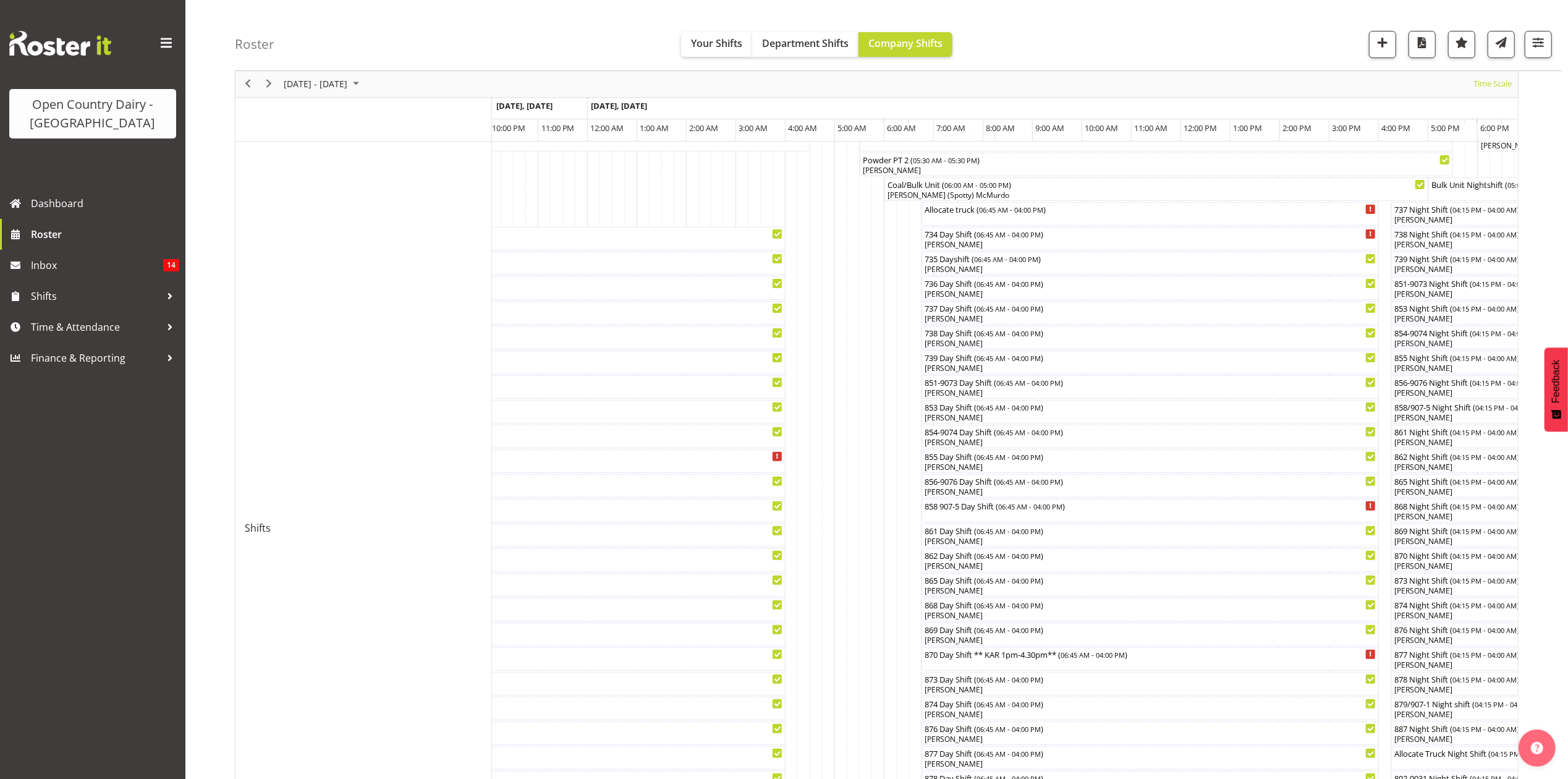
scroll to position [165, 0]
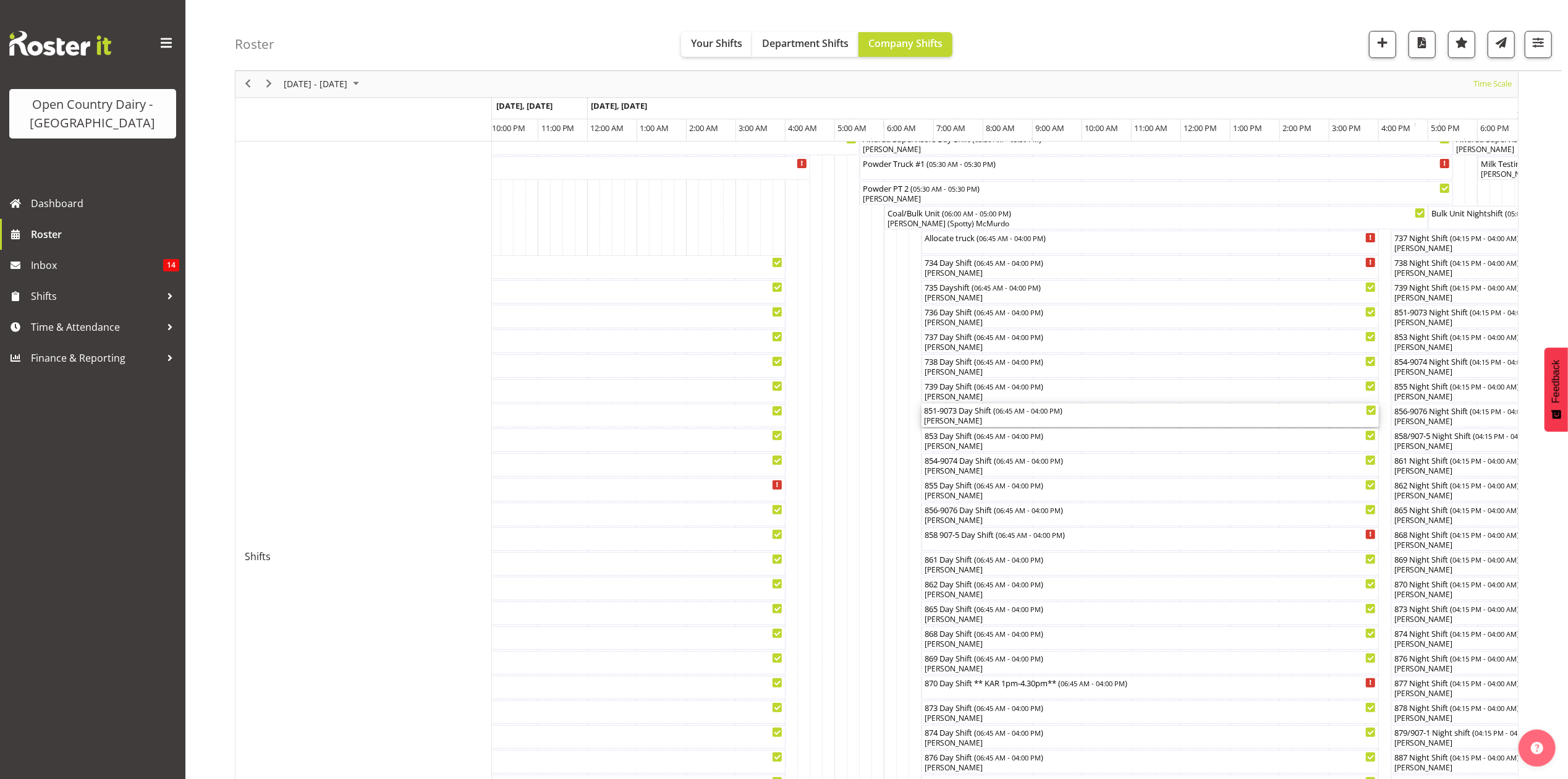
click at [952, 412] on div "851-9073 Day Shift ( 06:45 AM - 04:00 PM )" at bounding box center [1150, 410] width 452 height 12
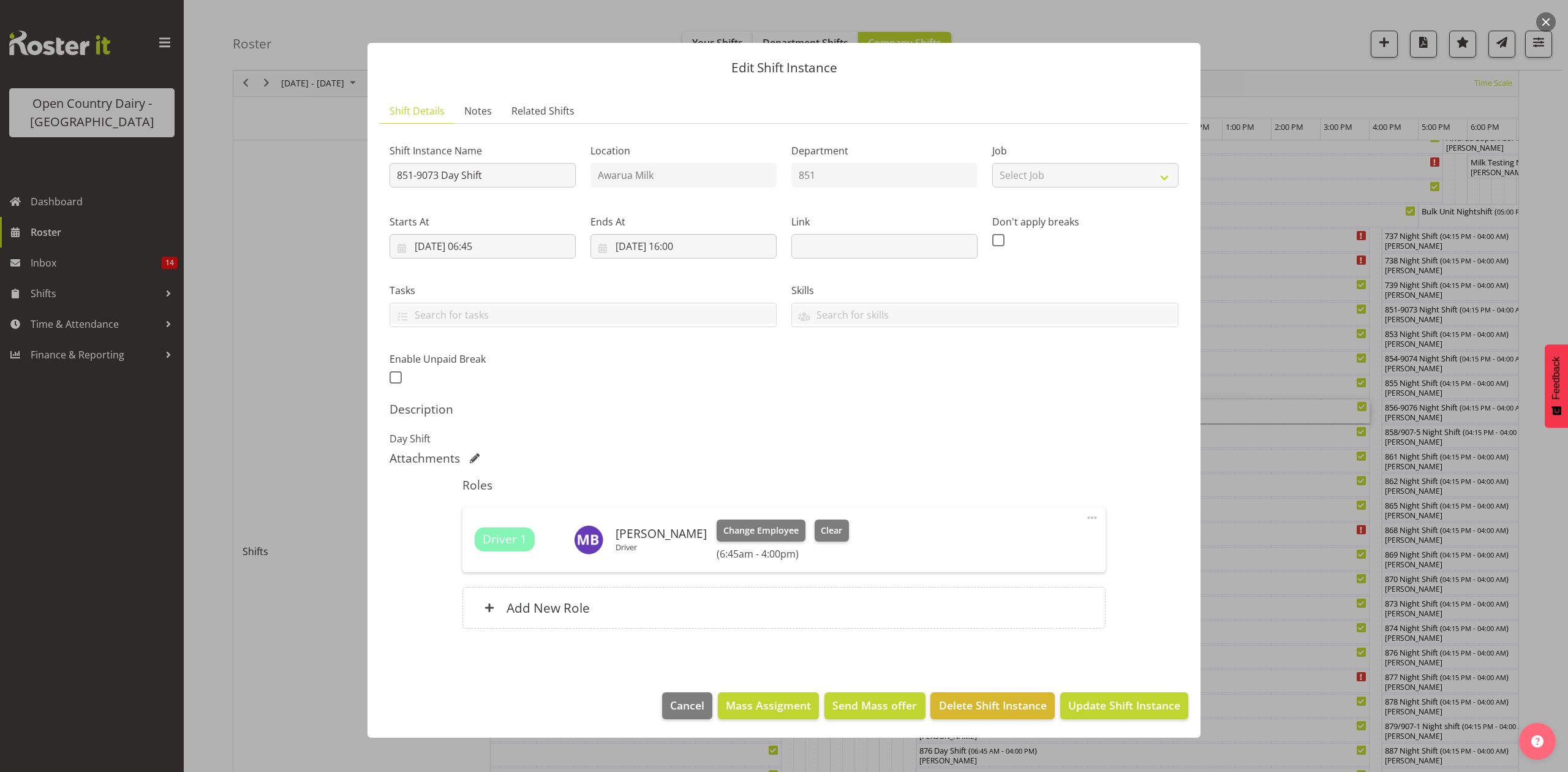
click at [1270, 589] on div at bounding box center [784, 386] width 1568 height 772
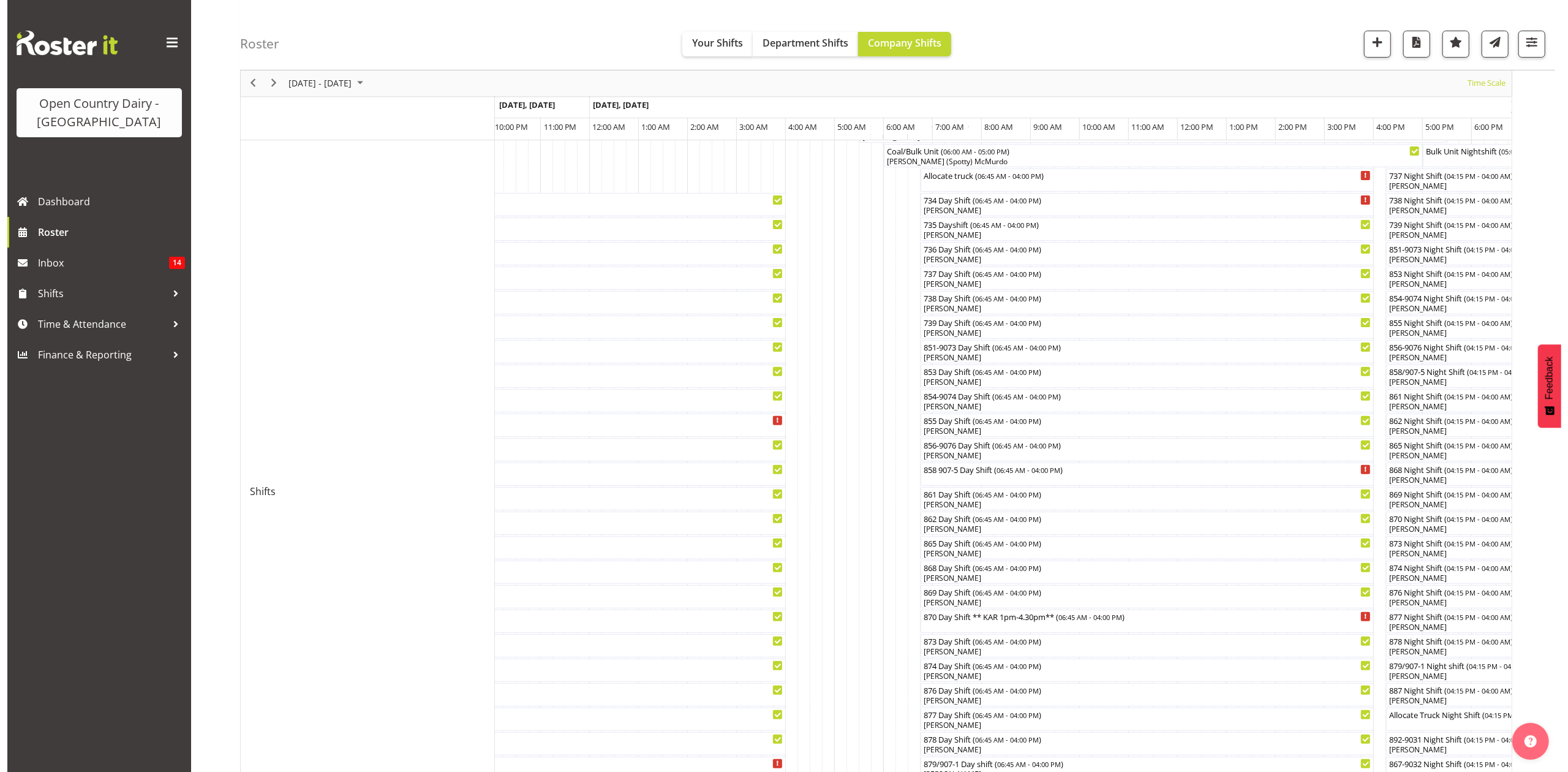
scroll to position [245, 0]
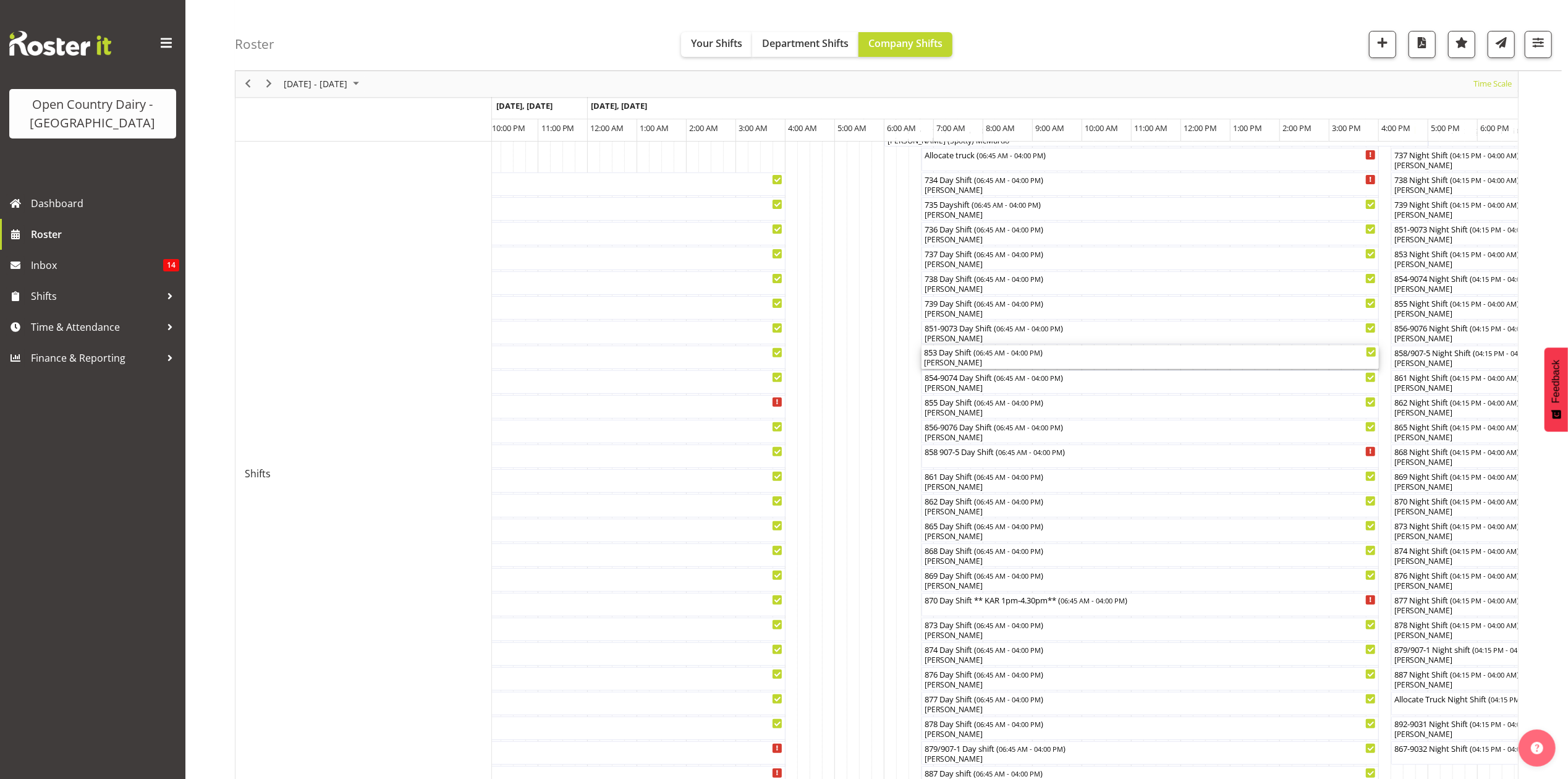
click at [958, 357] on div "853 Day Shift ( 06:45 AM - 04:00 PM )" at bounding box center [1150, 351] width 452 height 12
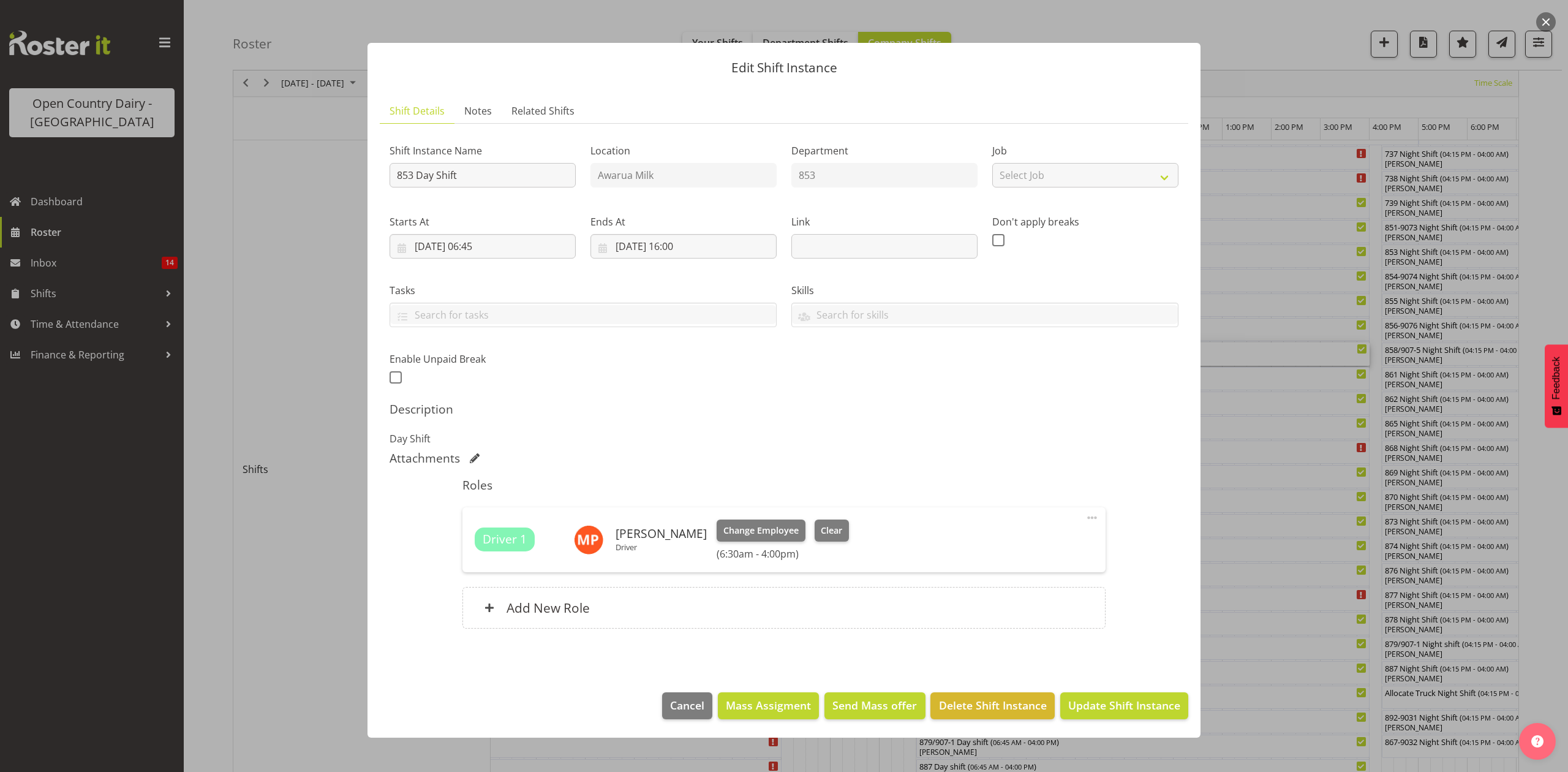
click at [1242, 388] on div at bounding box center [784, 386] width 1568 height 772
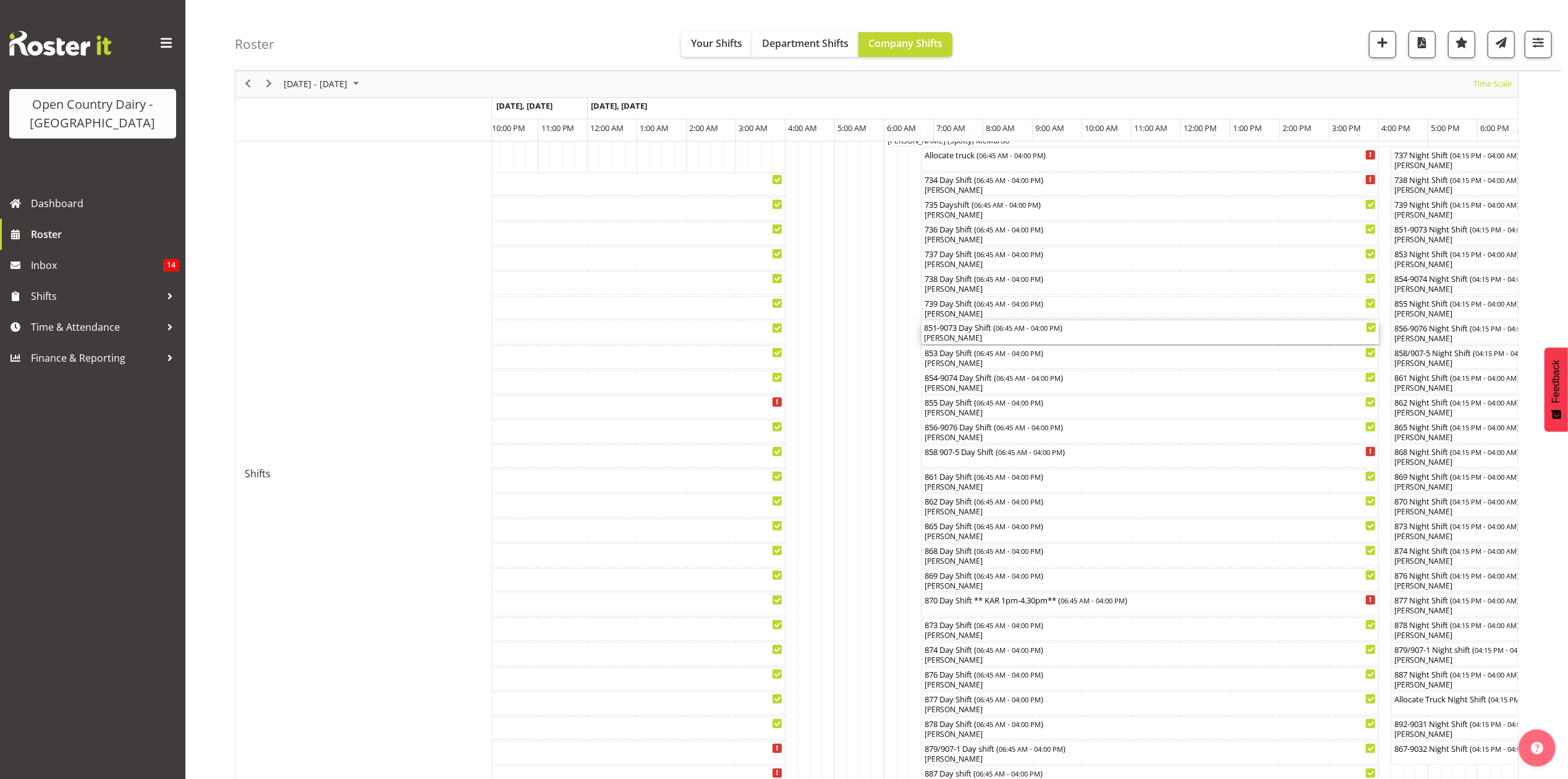
click at [954, 332] on div "851-9073 Day Shift ( 06:45 AM - 04:00 PM ) [PERSON_NAME]" at bounding box center [1150, 332] width 452 height 24
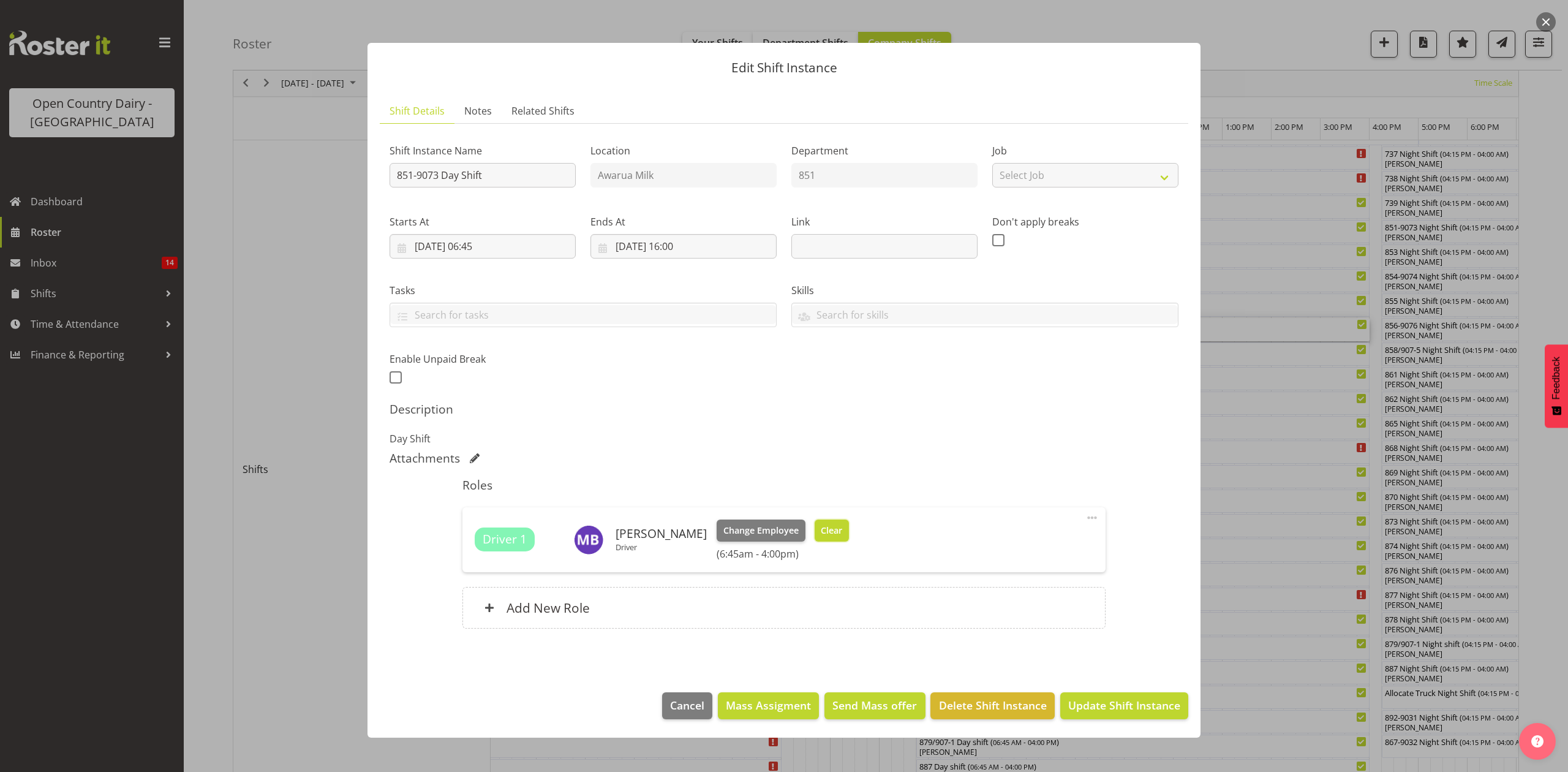
click at [824, 526] on span "Clear" at bounding box center [832, 531] width 21 height 14
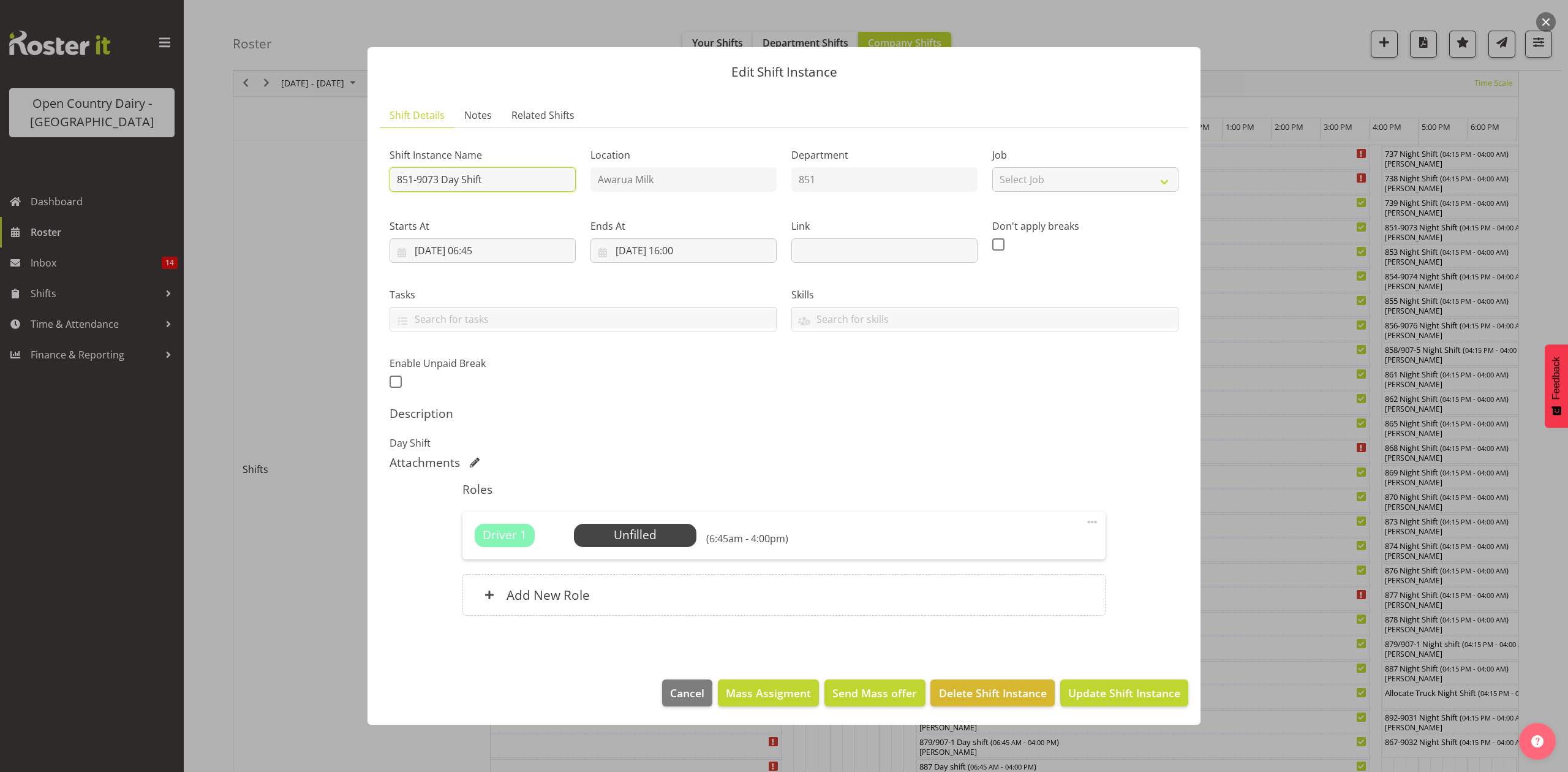
click at [500, 182] on input "851-9073 Day Shift" at bounding box center [483, 180] width 186 height 24
type input "851-9073 Day Shift** KAR 7am- 1pm**"
click at [1116, 701] on span "Update Shift Instance" at bounding box center [1124, 693] width 112 height 16
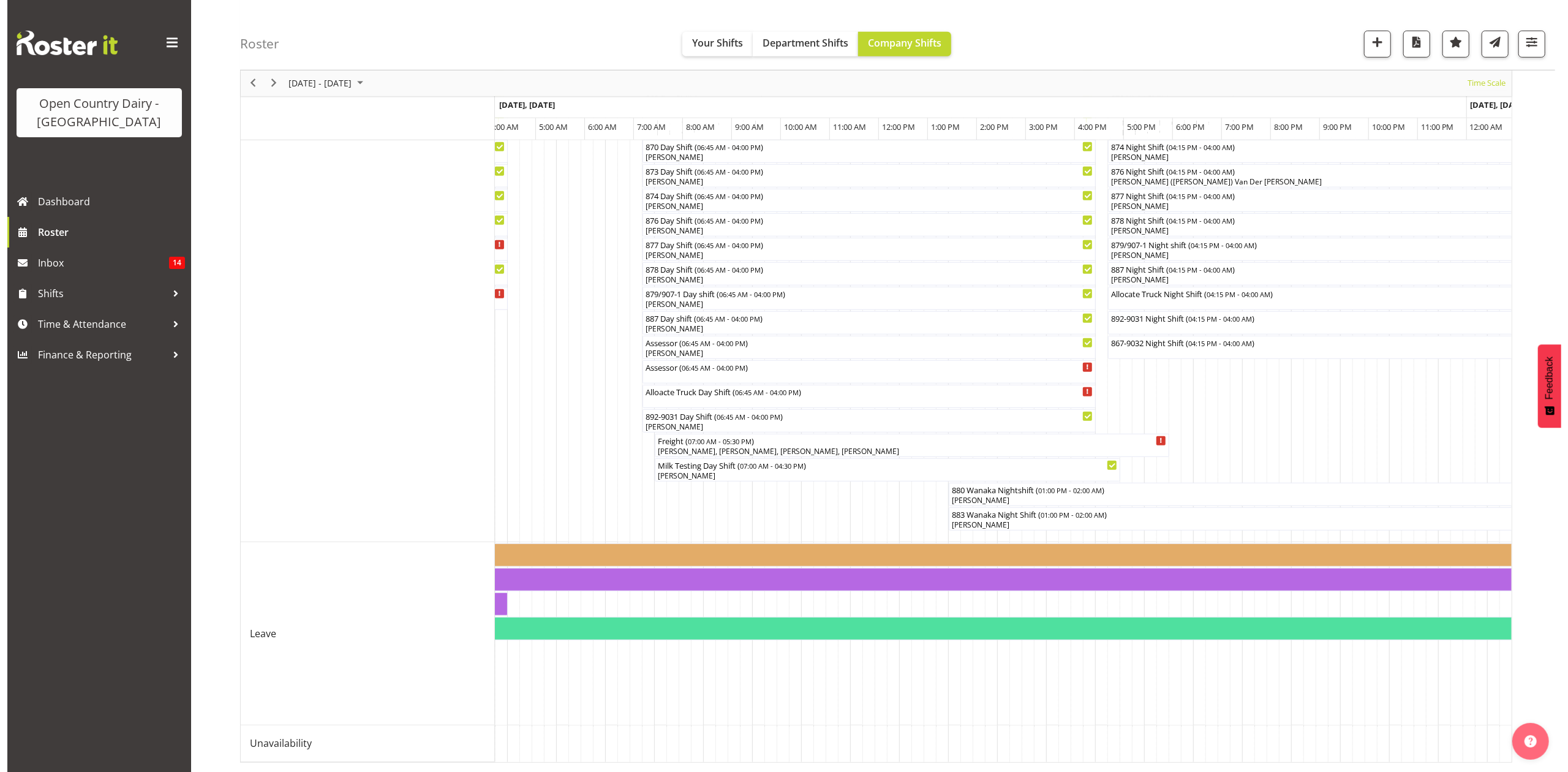
scroll to position [0, 1360]
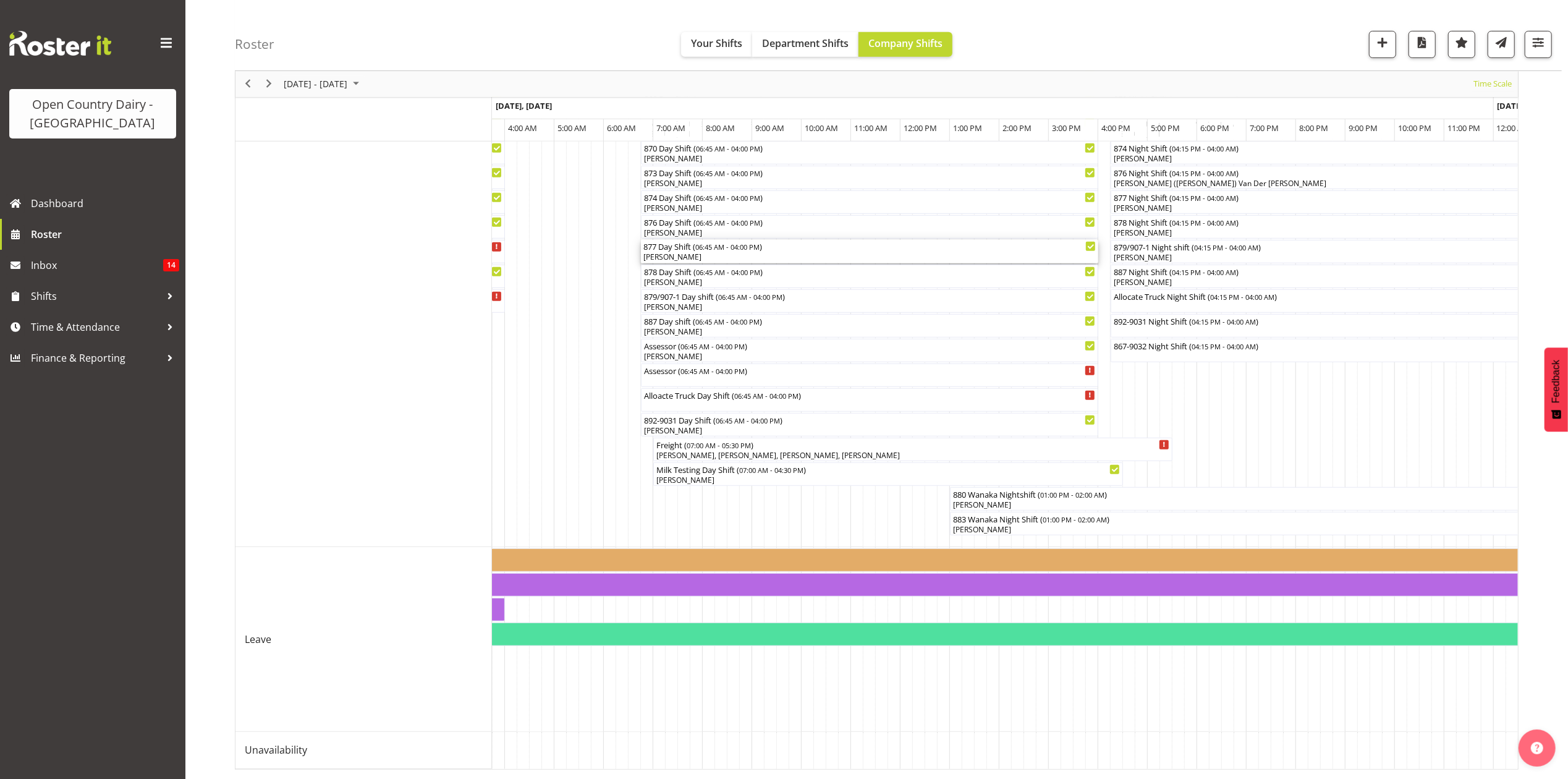
click at [679, 240] on div "877 Day Shift ( 06:45 AM - 04:00 PM )" at bounding box center [870, 246] width 452 height 12
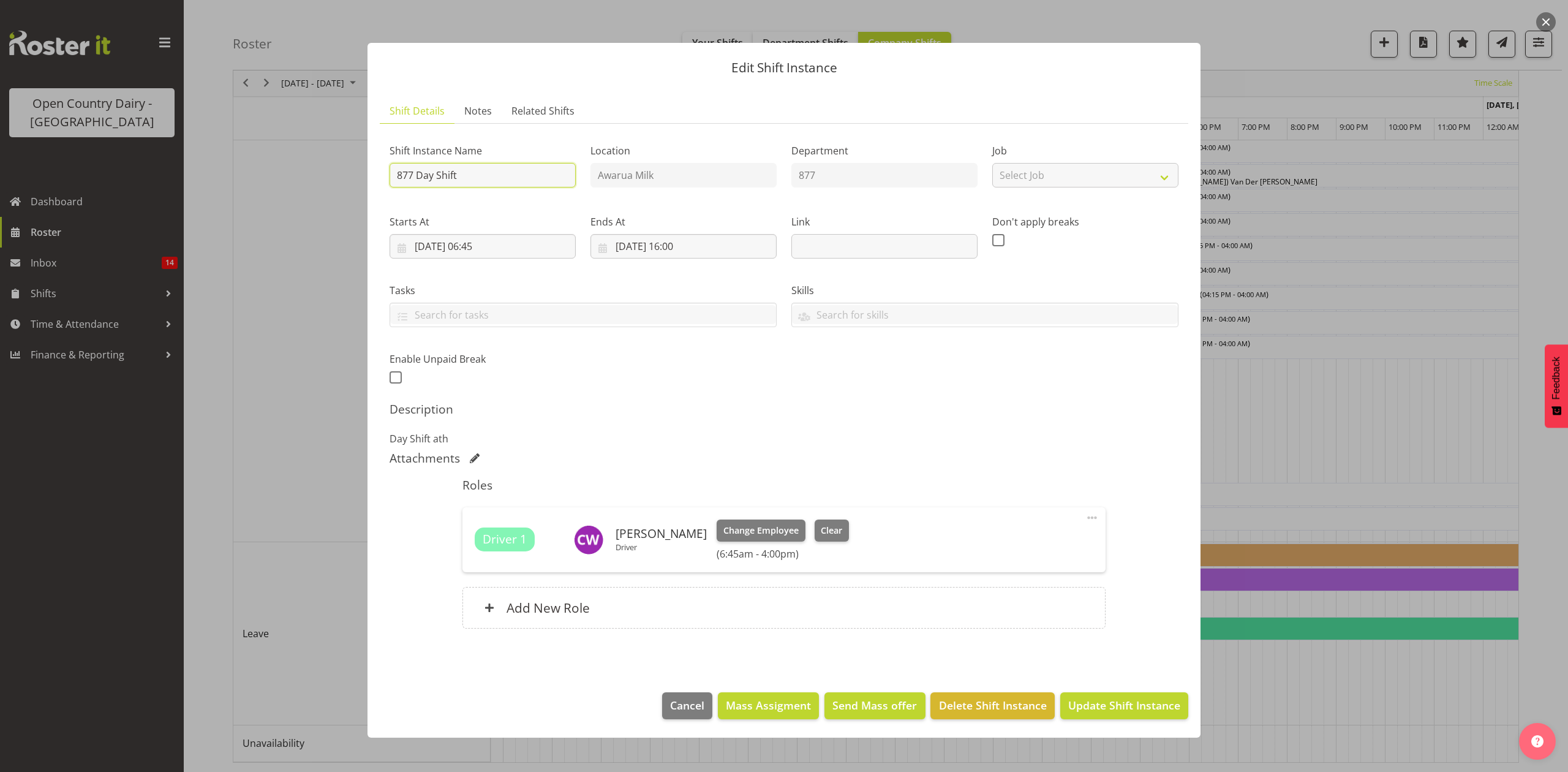
click at [467, 177] on input "877 Day Shift" at bounding box center [483, 175] width 186 height 24
click at [507, 170] on input "877 Day Shift**wINDSCREEN**" at bounding box center [483, 175] width 186 height 24
click at [475, 178] on input "877 Day Shift**wINDSCREEN**" at bounding box center [483, 175] width 186 height 24
click at [470, 174] on input "877 Day Shift**wINDSCREEN**" at bounding box center [483, 175] width 186 height 24
click at [471, 175] on input "877 Day Shift**wINDSCREEN**" at bounding box center [483, 175] width 186 height 24
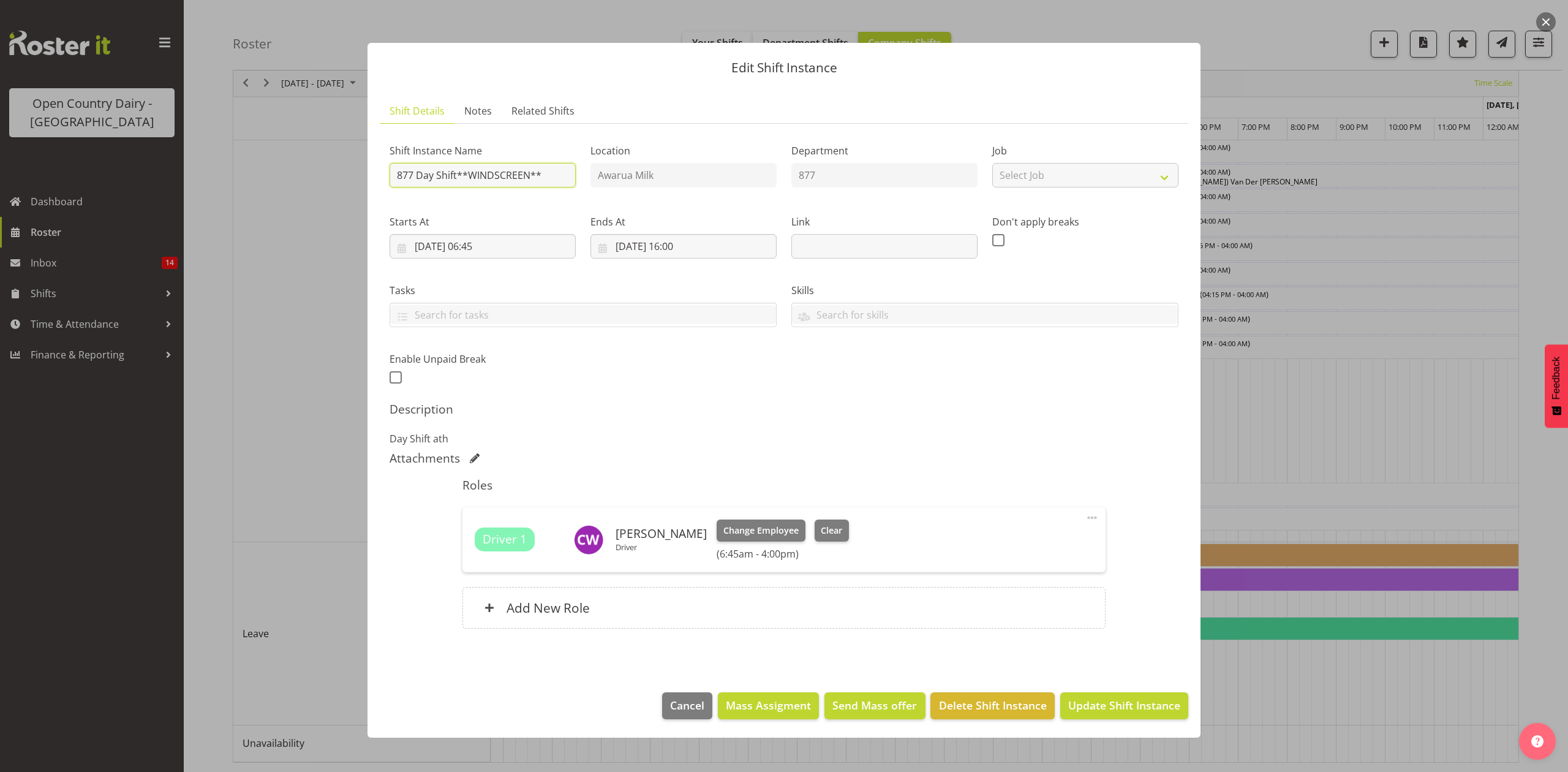
click at [532, 174] on input "877 Day Shift**WINDSCREEN**" at bounding box center [483, 175] width 186 height 24
type input "877 Day Shift**WINDSCREEN 12pm-4.30pm**"
click at [1092, 707] on span "Update Shift Instance" at bounding box center [1124, 705] width 112 height 16
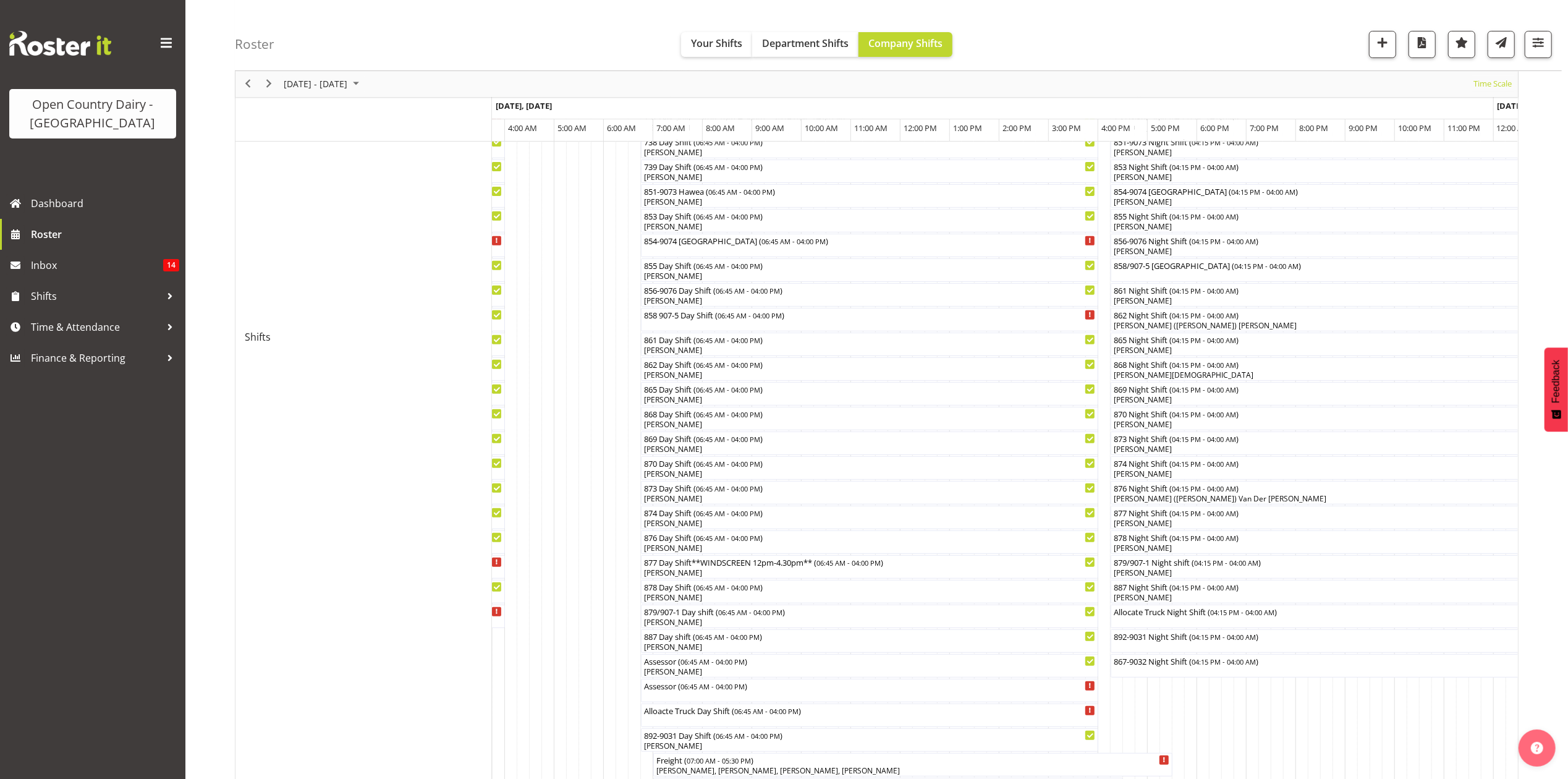
scroll to position [0, 0]
